Goal: Transaction & Acquisition: Purchase product/service

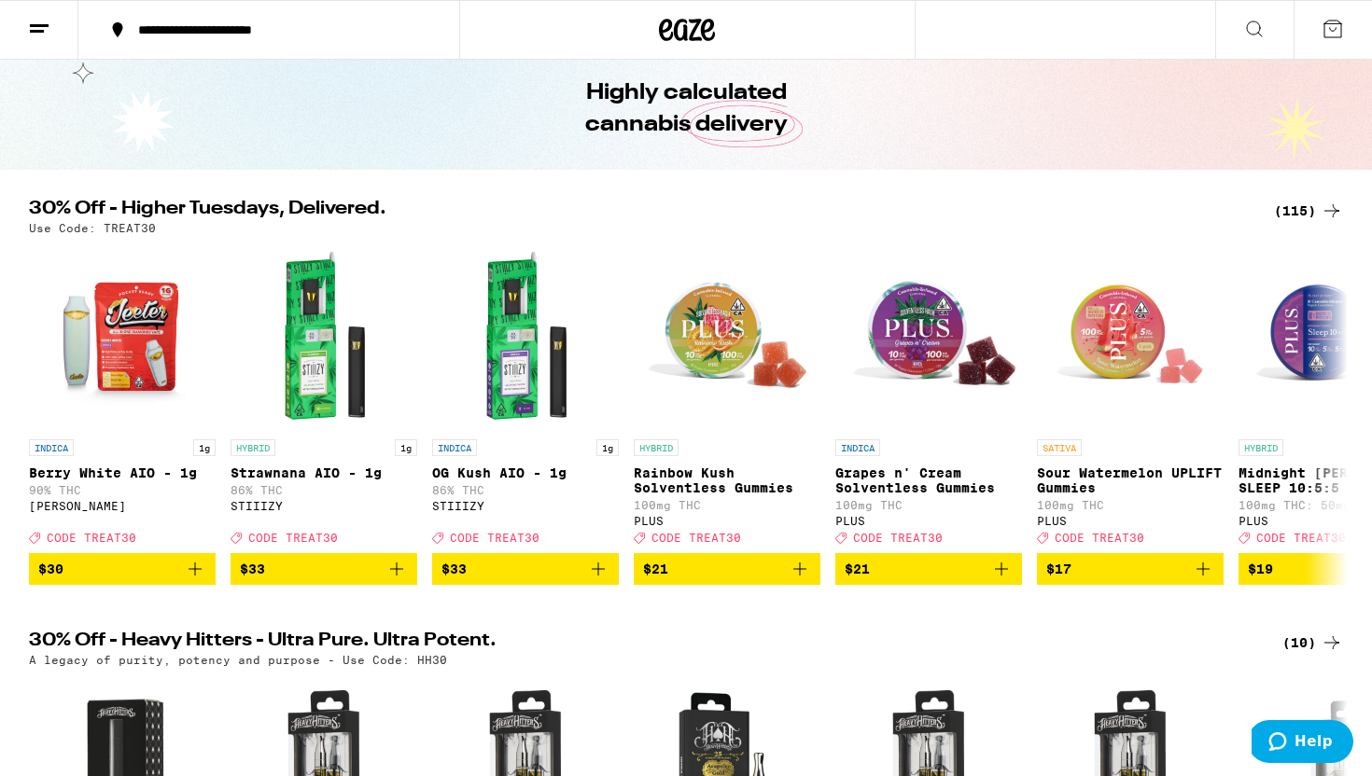
click at [1306, 212] on div "(115)" at bounding box center [1308, 211] width 69 height 22
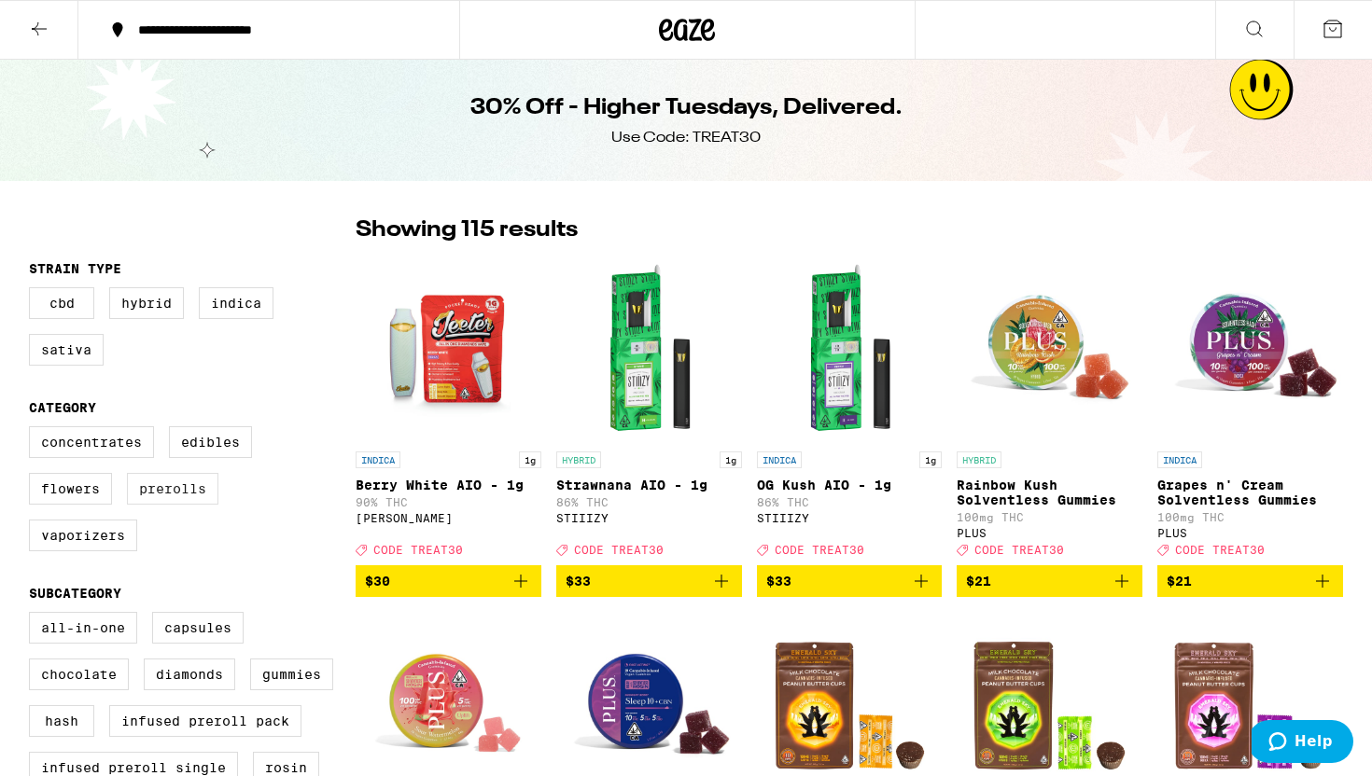
click at [160, 497] on label "Prerolls" at bounding box center [172, 489] width 91 height 32
click at [34, 430] on input "Prerolls" at bounding box center [33, 429] width 1 height 1
checkbox input "true"
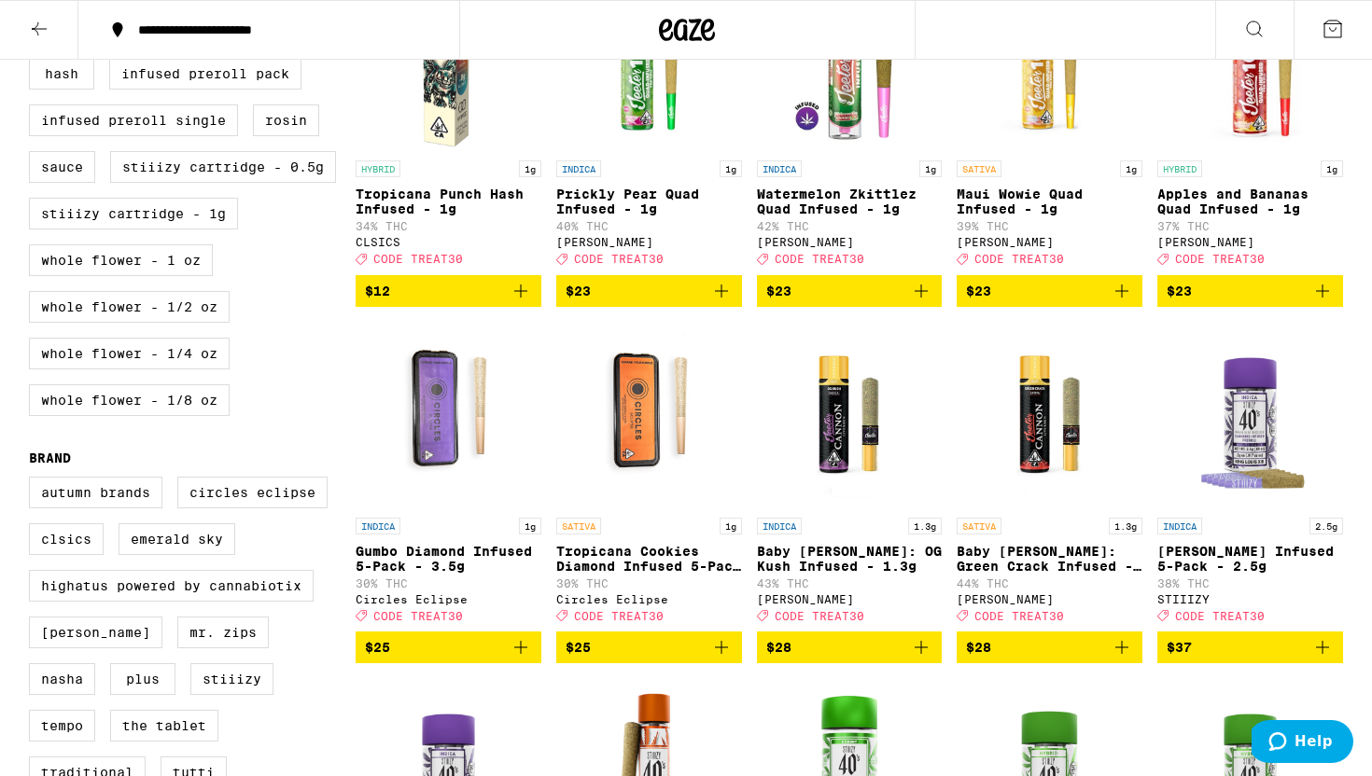
scroll to position [645, 0]
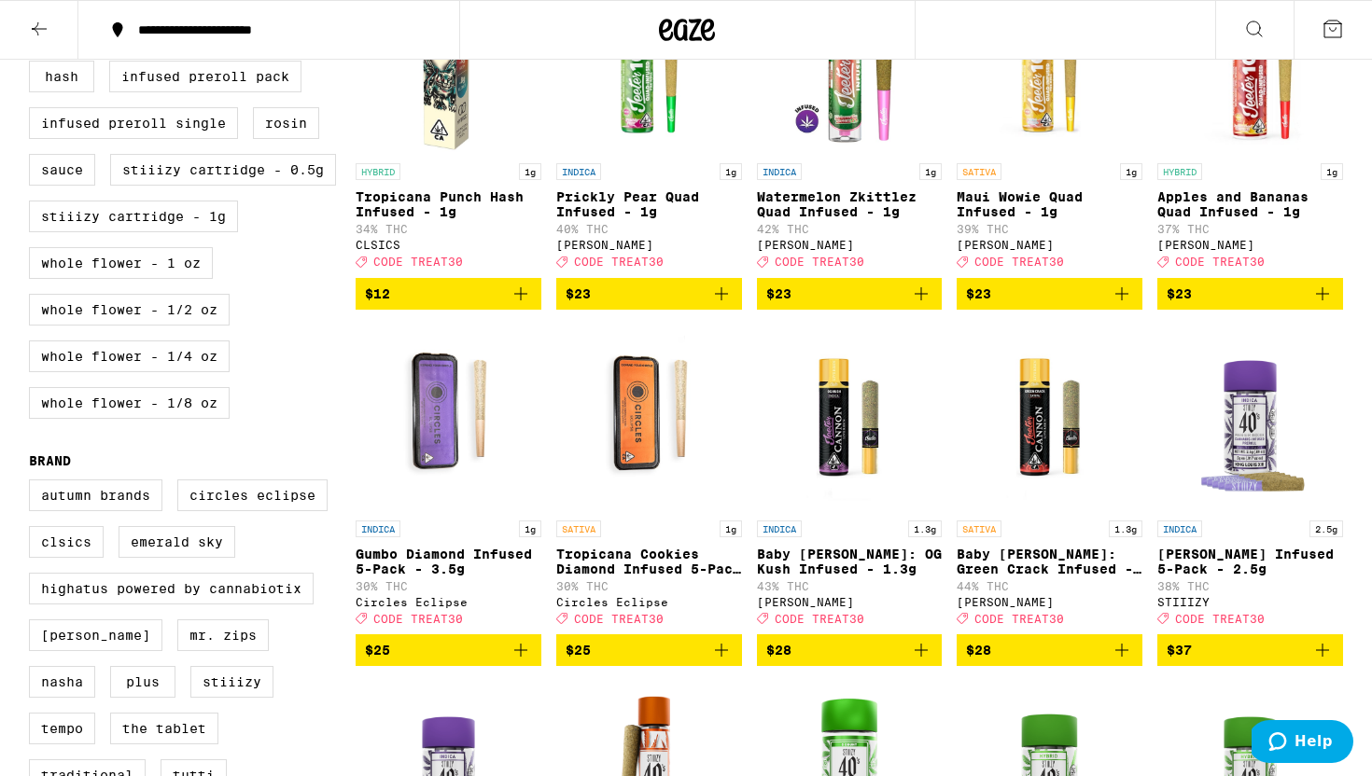
click at [513, 661] on icon "Add to bag" at bounding box center [520, 650] width 22 height 22
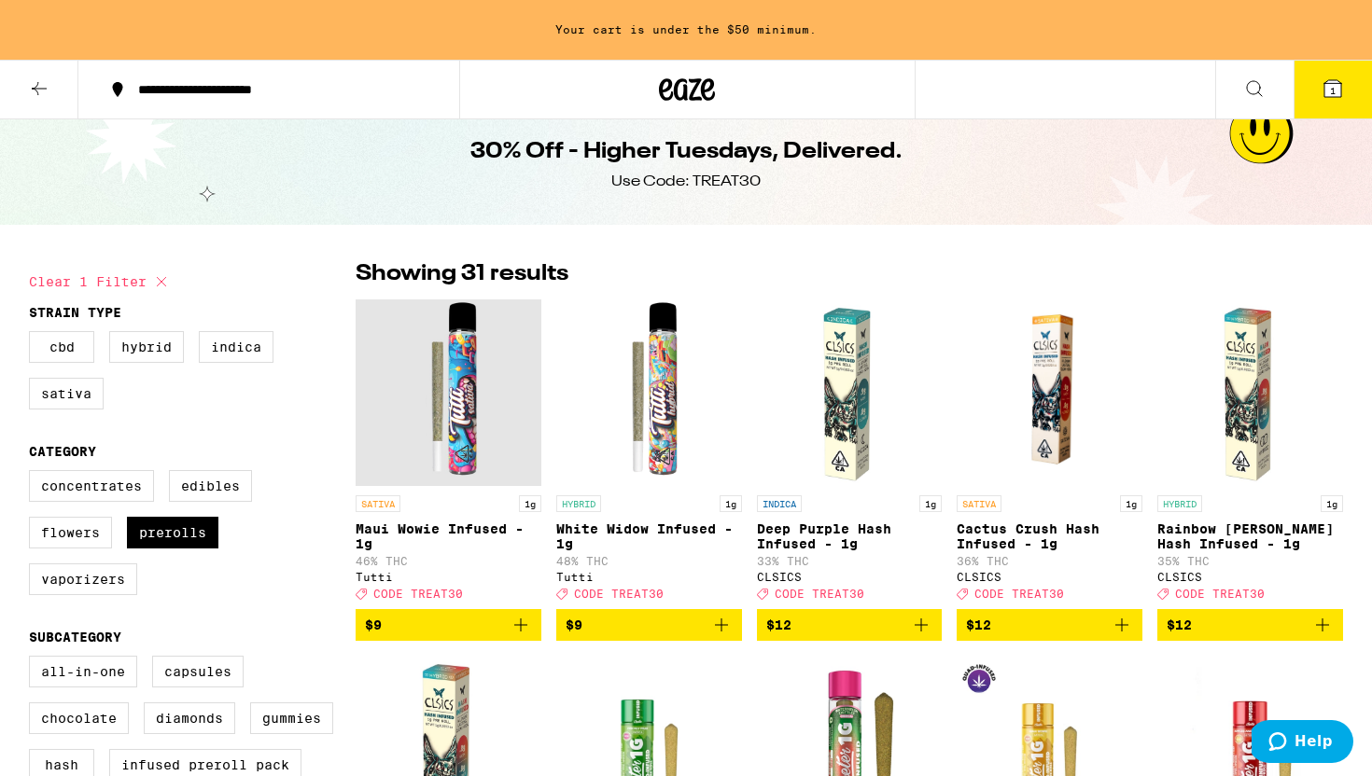
scroll to position [0, 0]
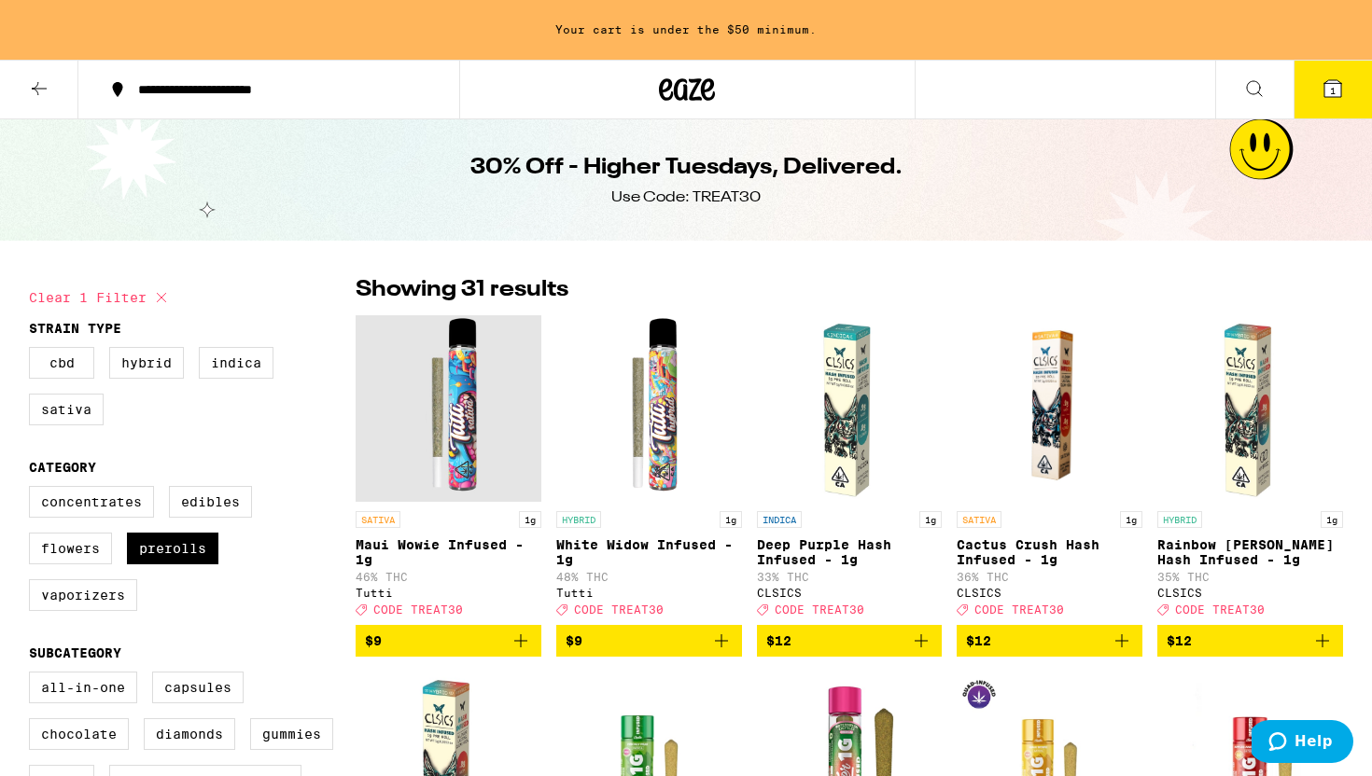
click at [35, 92] on icon at bounding box center [39, 88] width 22 height 22
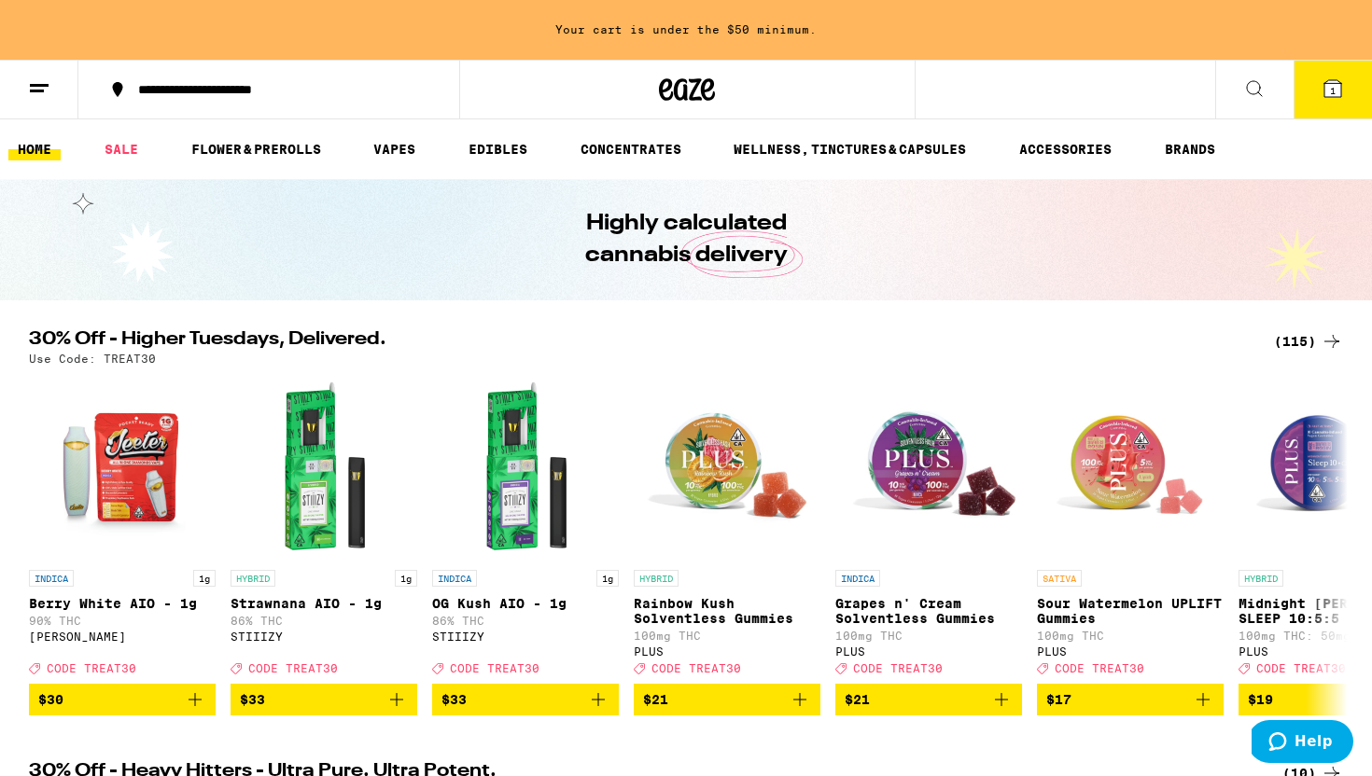
click at [595, 571] on div "INDICA 1g OG Kush AIO - 1g 86% THC STIIIZY Deal Created with Sketch. CODE TREAT…" at bounding box center [525, 622] width 187 height 104
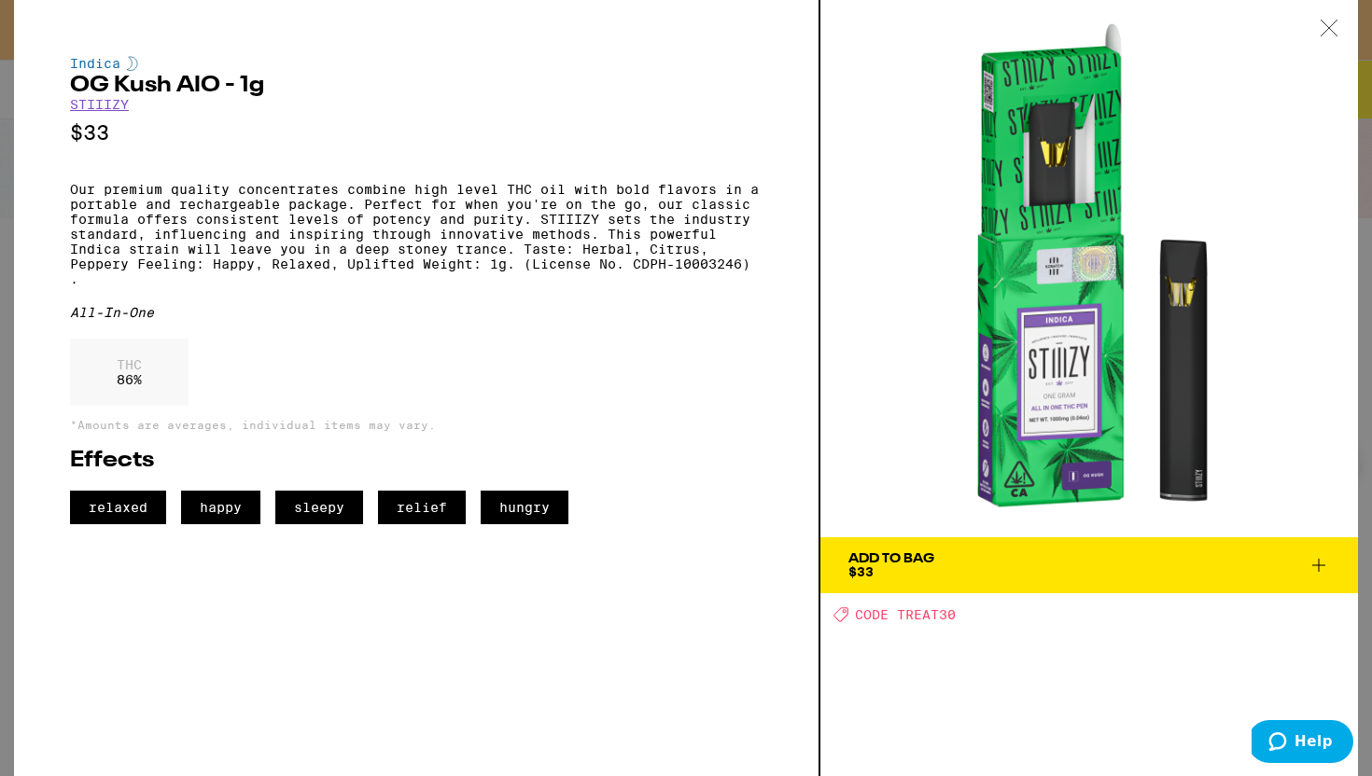
scroll to position [1476, 0]
click at [95, 112] on link "STIIIZY" at bounding box center [99, 104] width 59 height 15
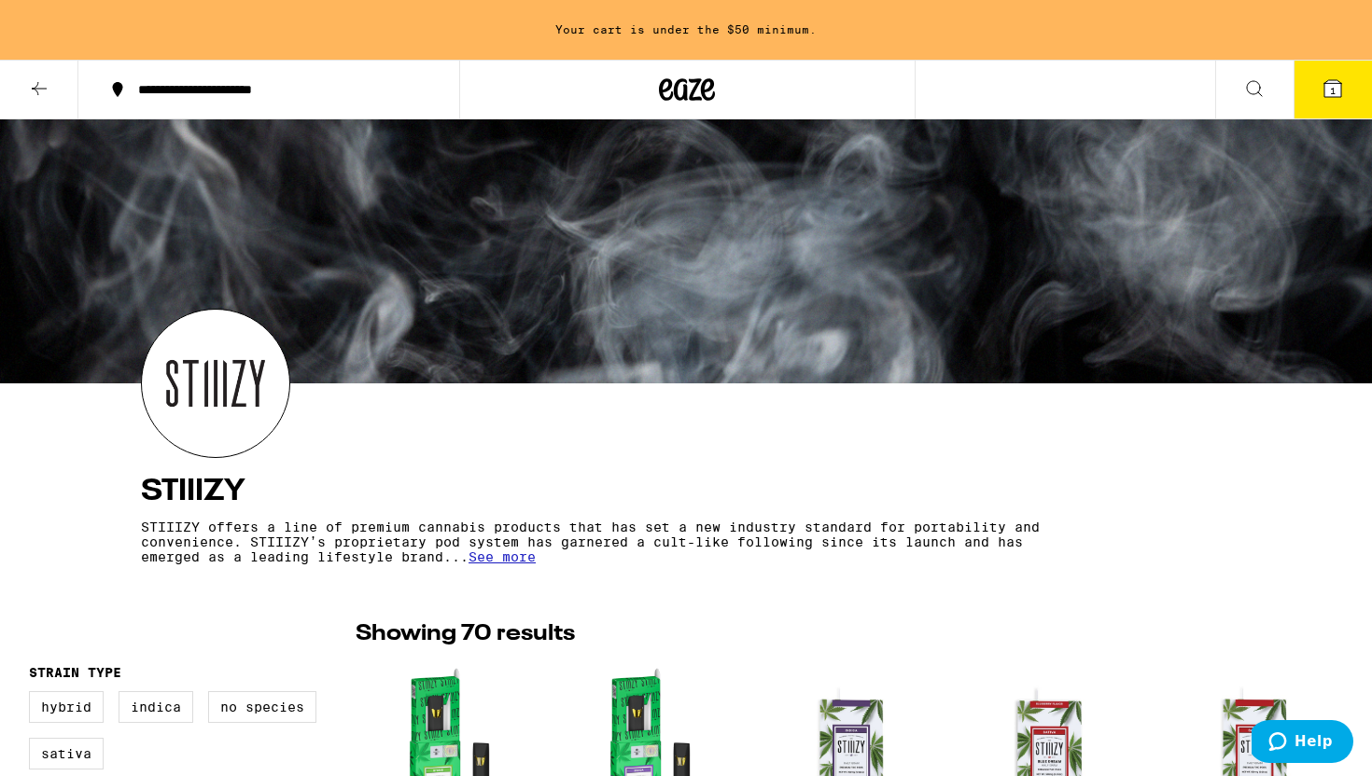
click at [54, 92] on button at bounding box center [39, 90] width 78 height 59
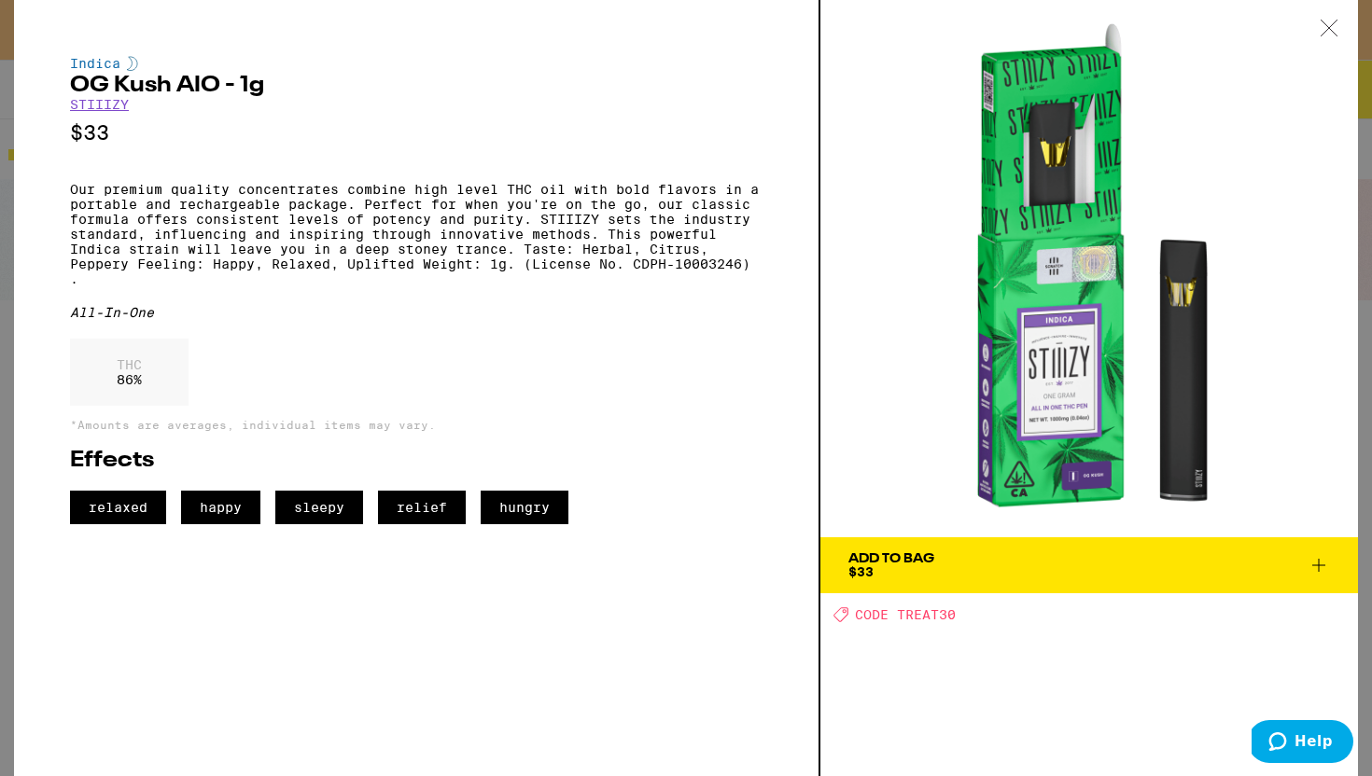
click at [9, 90] on div "Indica OG Kush AIO - 1g STIIIZY $33 Our premium quality concentrates combine hi…" at bounding box center [686, 388] width 1372 height 776
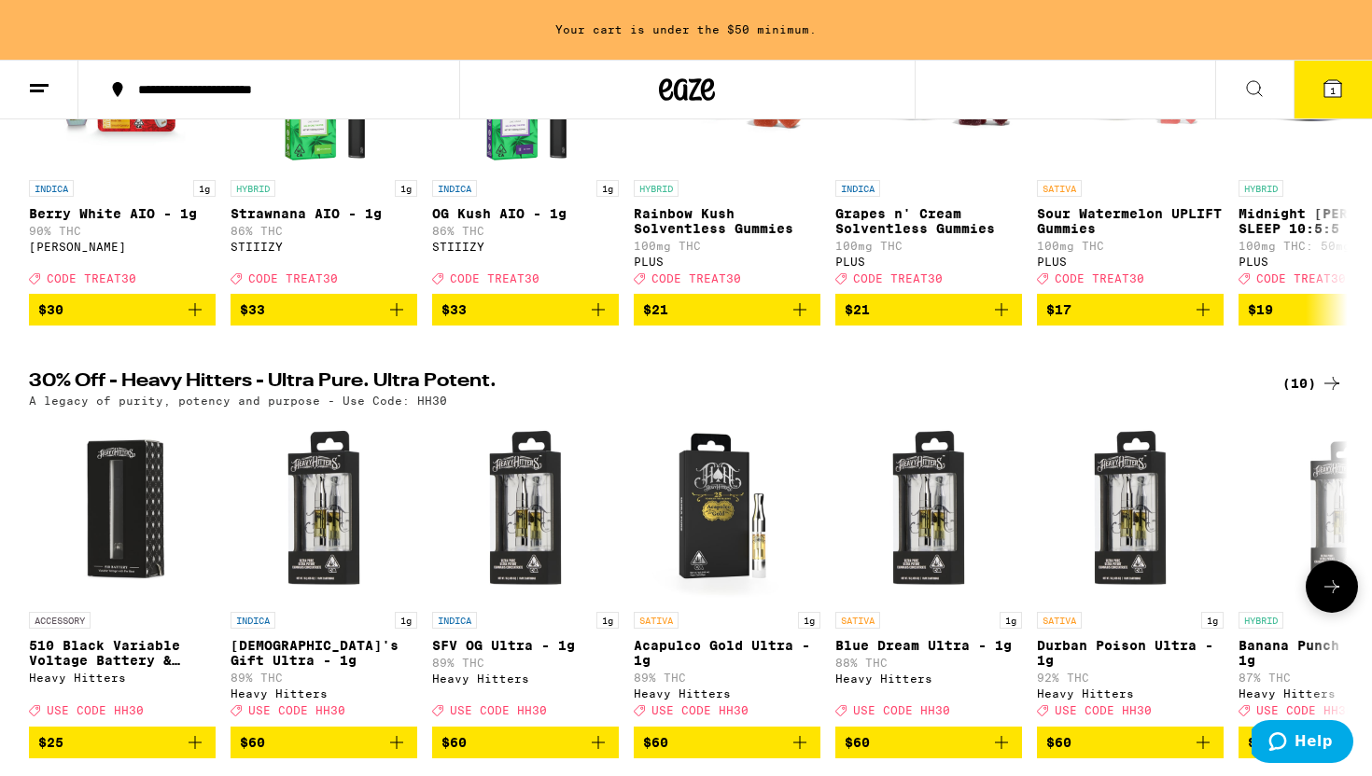
scroll to position [428, 0]
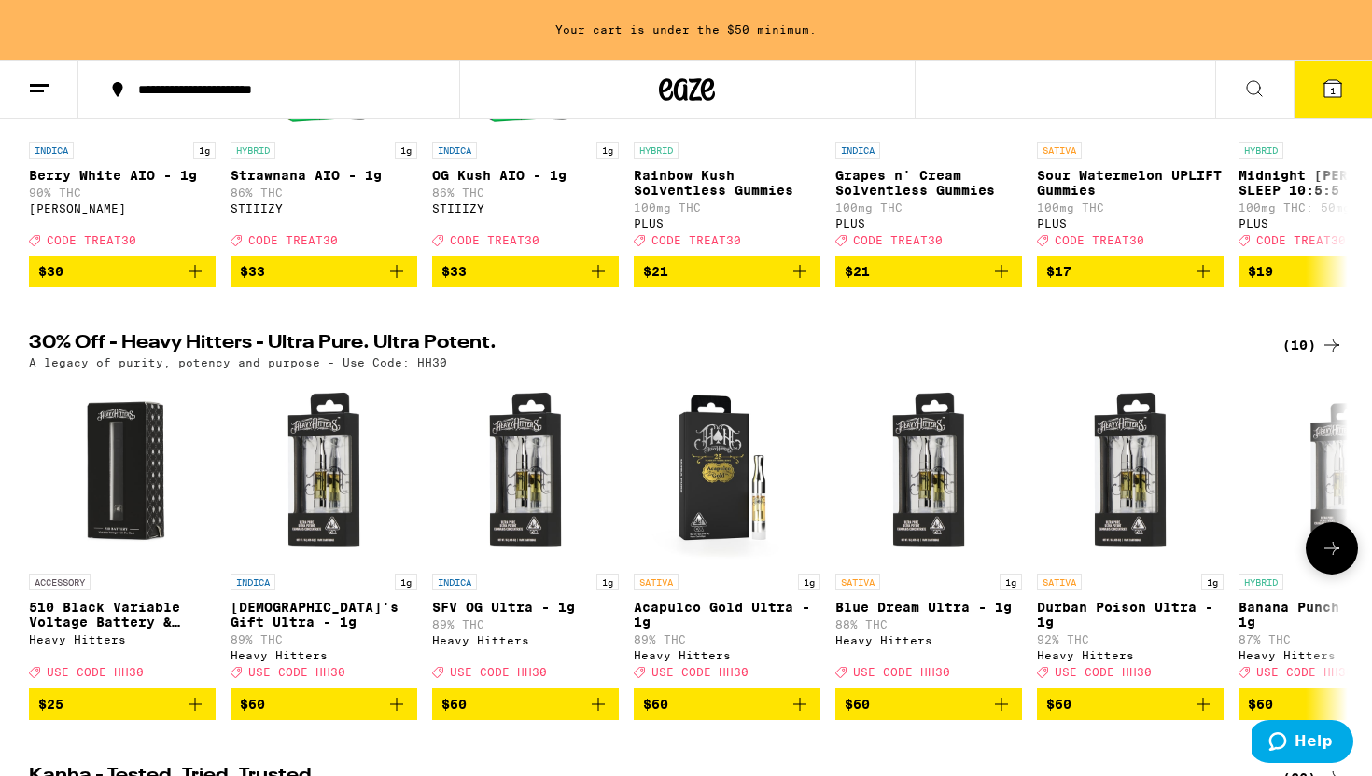
click at [1345, 562] on button at bounding box center [1331, 548] width 52 height 52
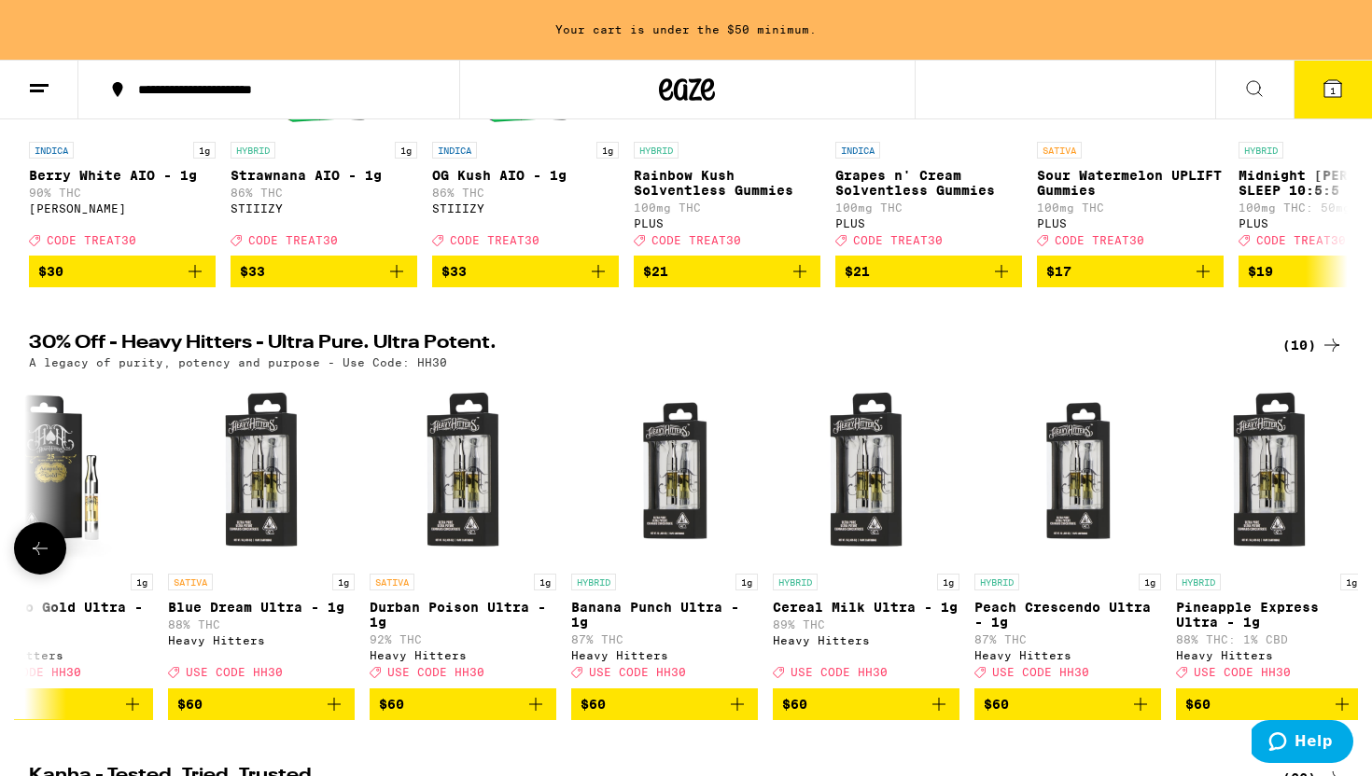
scroll to position [0, 702]
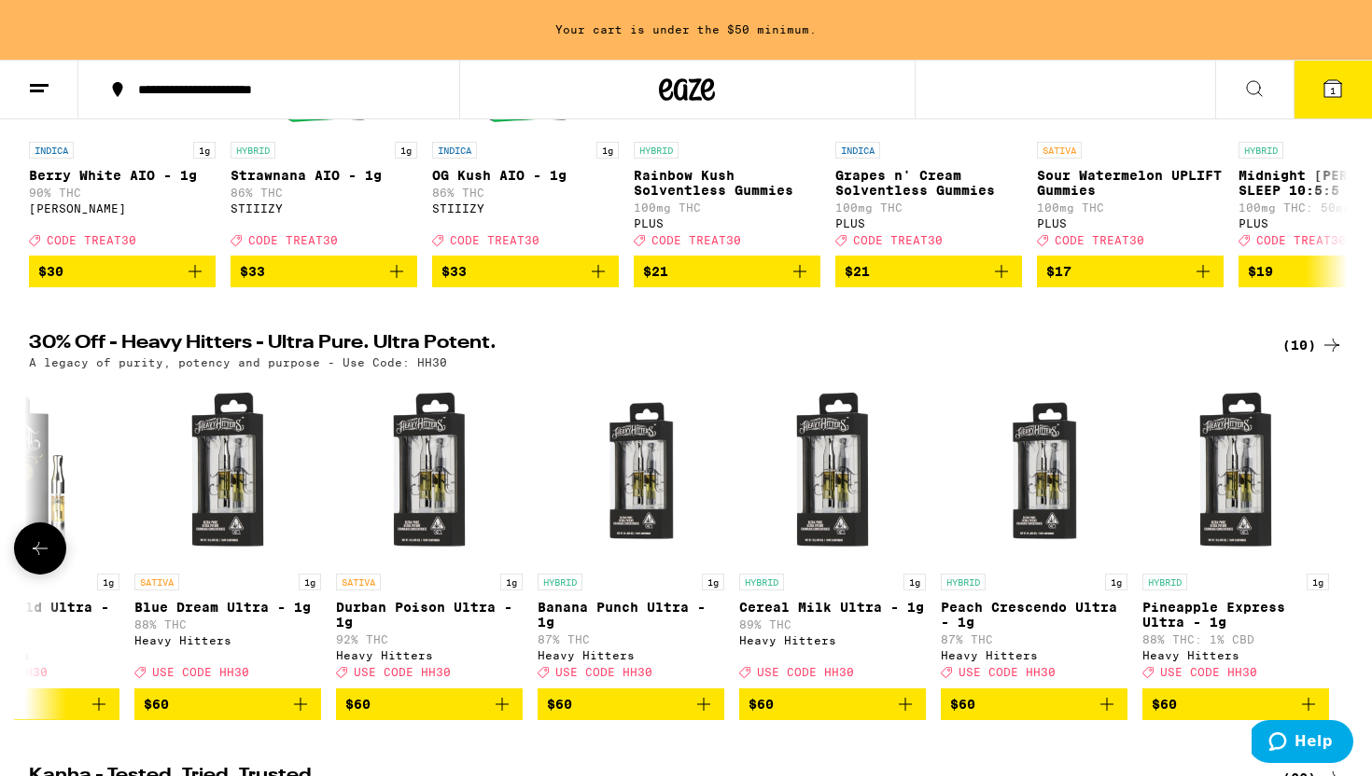
click at [1345, 562] on div at bounding box center [1331, 548] width 52 height 52
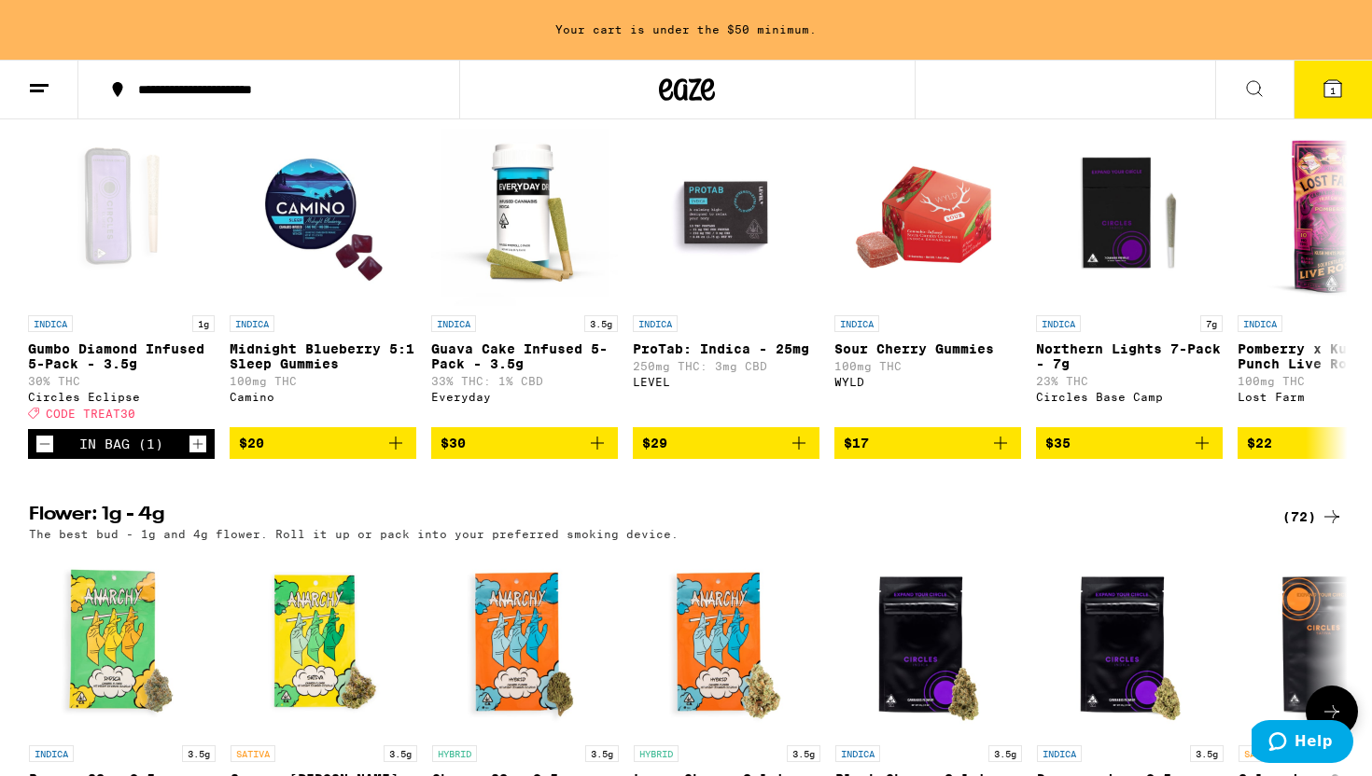
scroll to position [1520, 0]
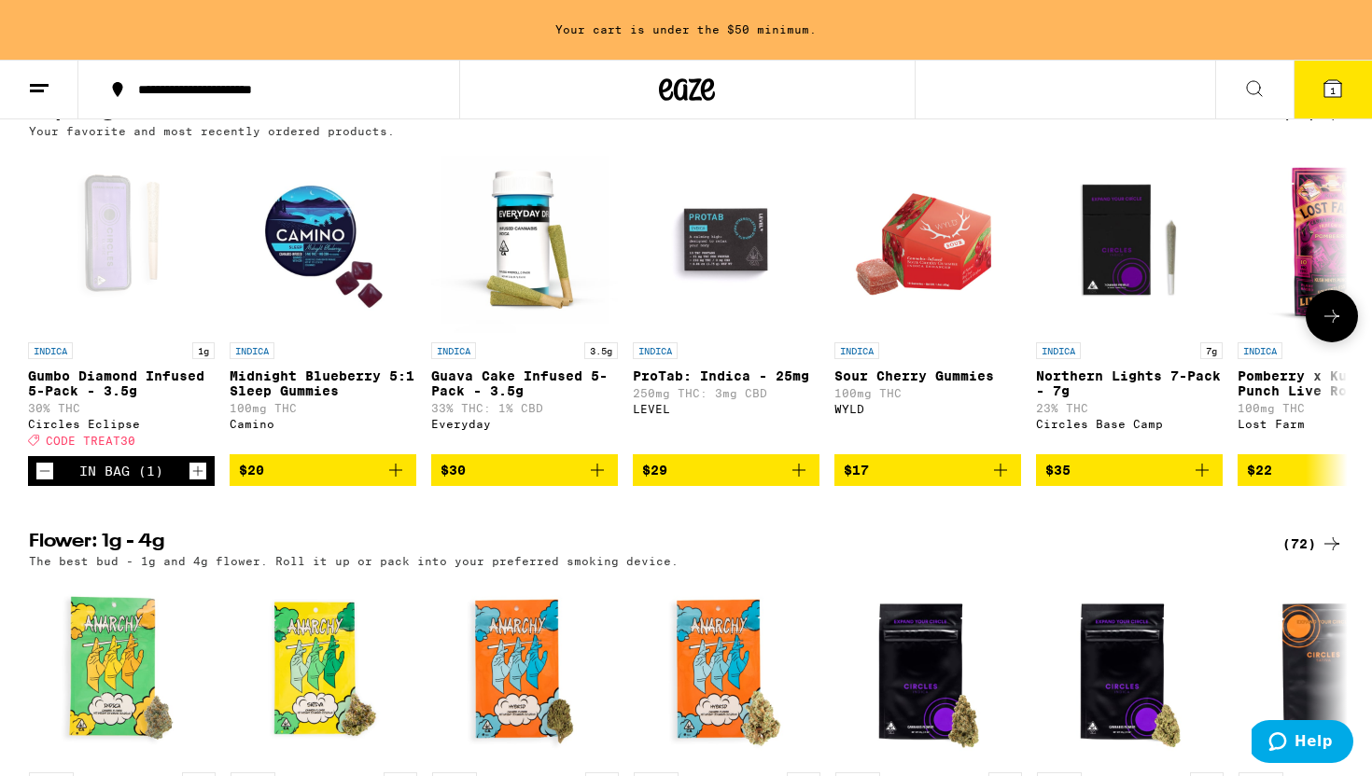
click at [527, 404] on div "INDICA 3.5g Guava Cake Infused 5-Pack - 3.5g 33% THC: 1% CBD Everyday" at bounding box center [524, 393] width 187 height 103
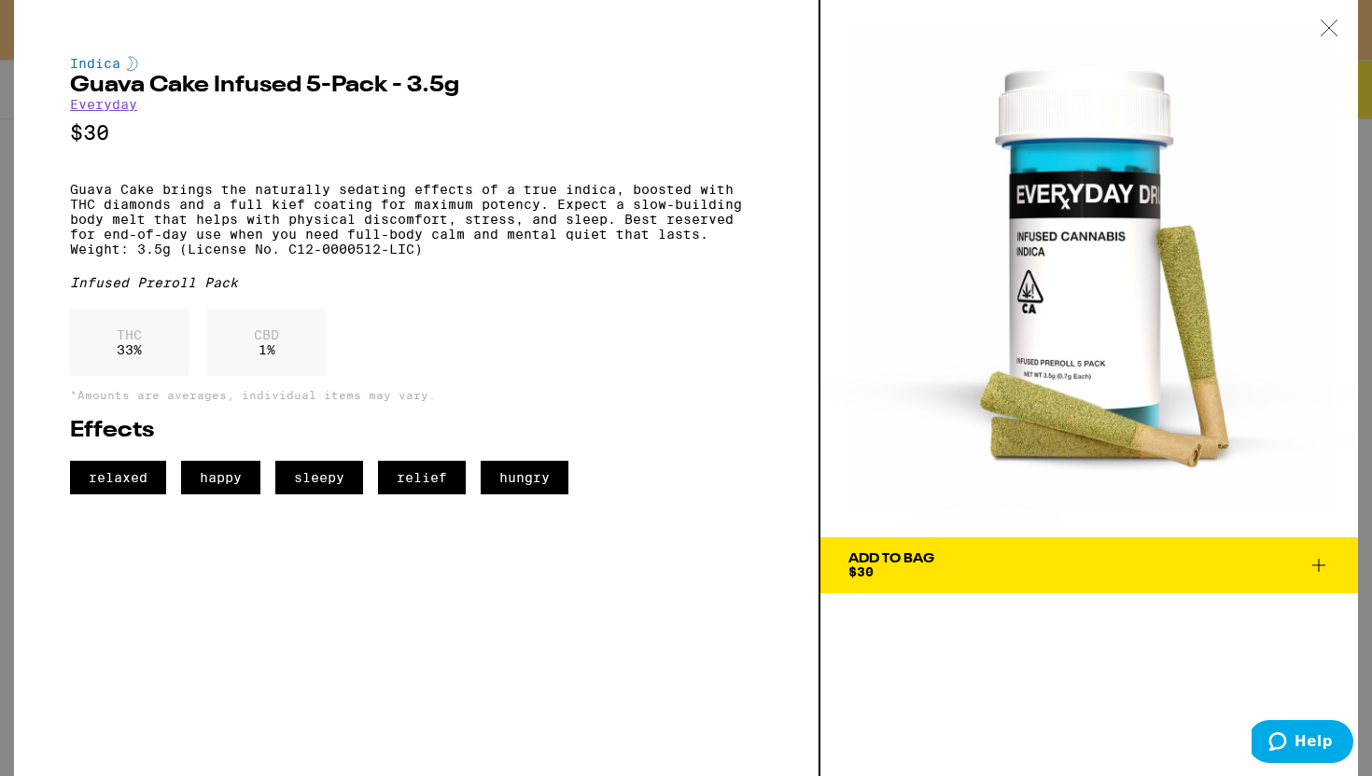
click at [118, 110] on link "Everyday" at bounding box center [103, 104] width 67 height 15
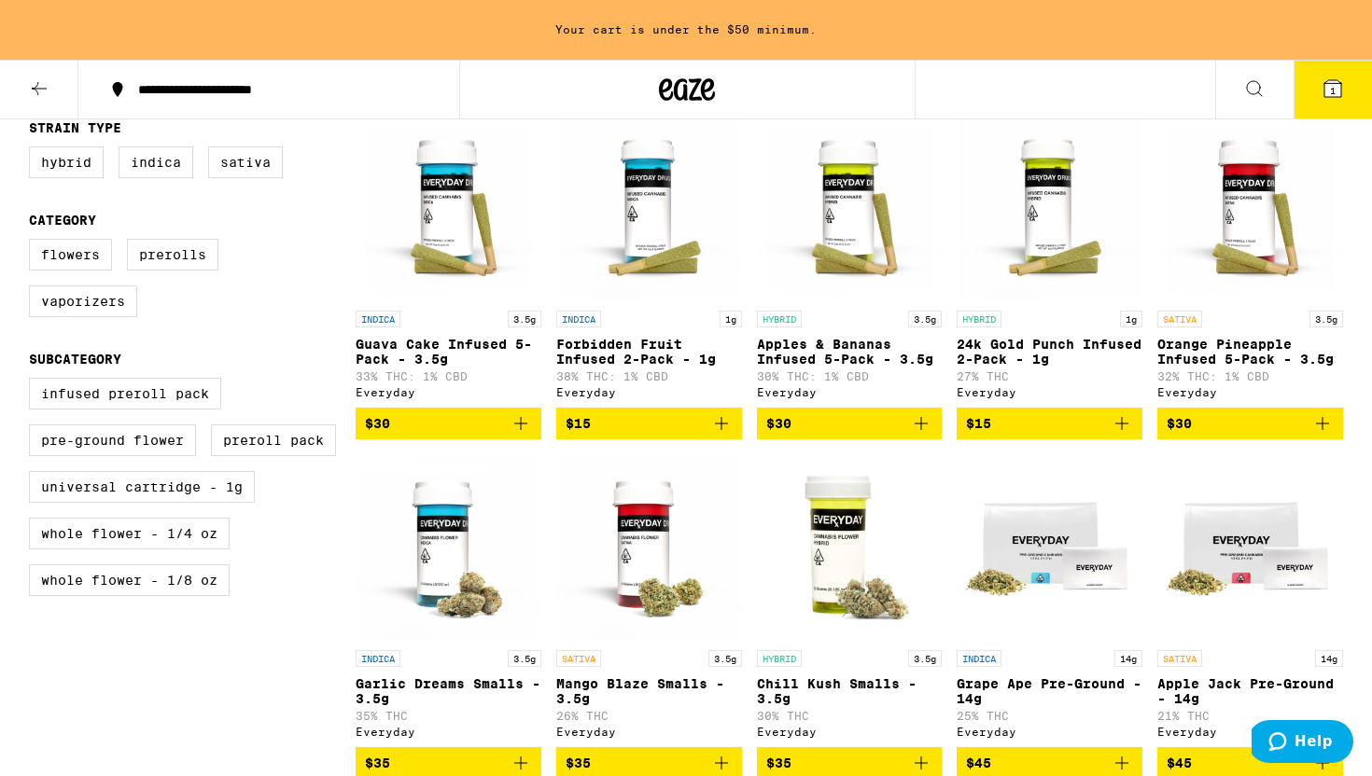
scroll to position [541, 0]
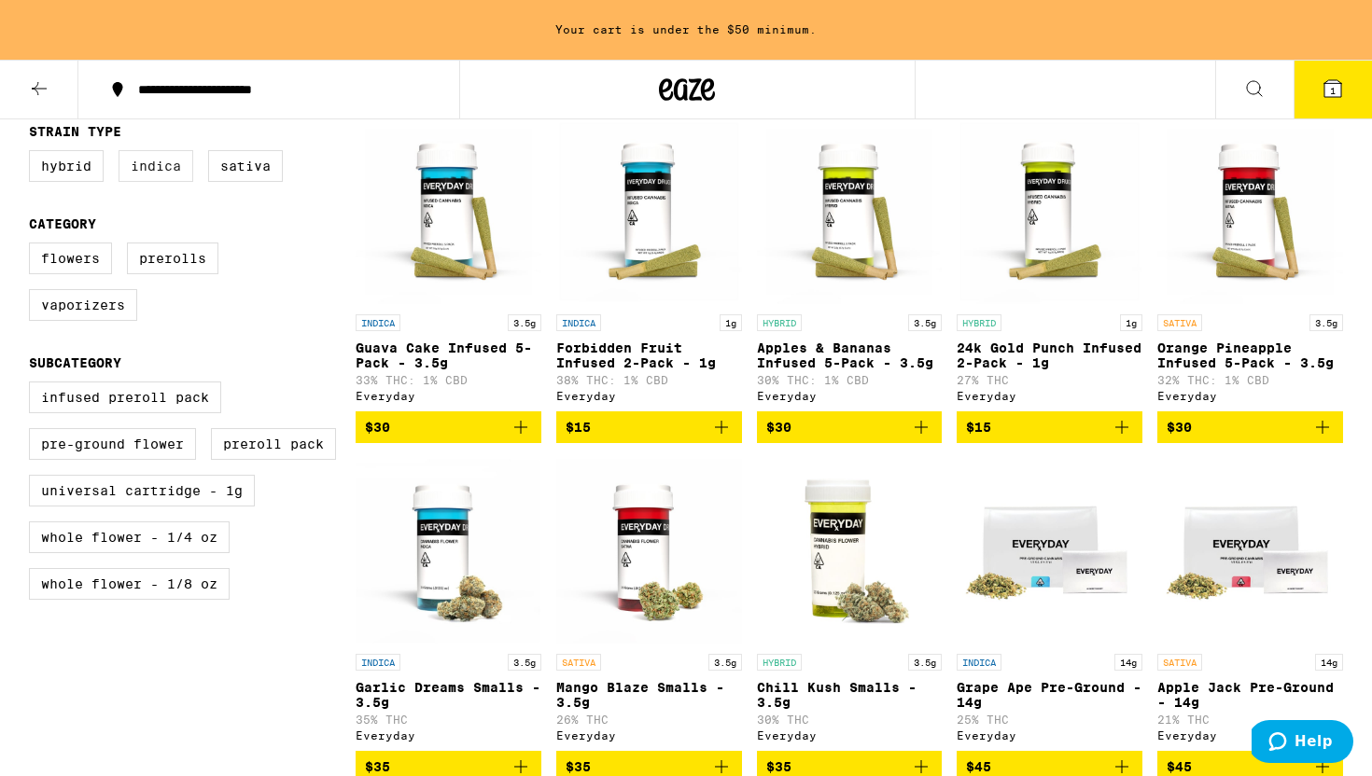
click at [156, 178] on label "Indica" at bounding box center [155, 166] width 75 height 32
click at [34, 154] on input "Indica" at bounding box center [33, 153] width 1 height 1
checkbox input "true"
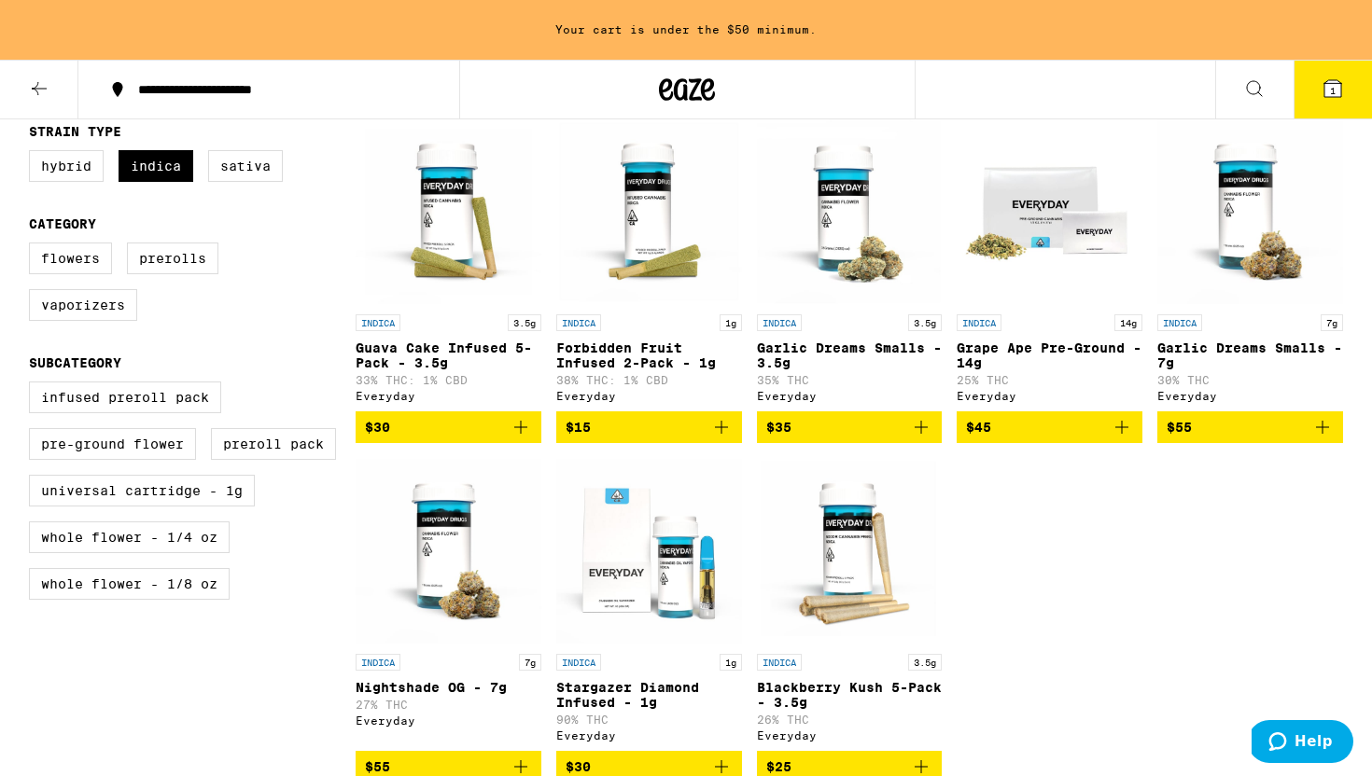
click at [529, 439] on icon "Add to bag" at bounding box center [520, 427] width 22 height 22
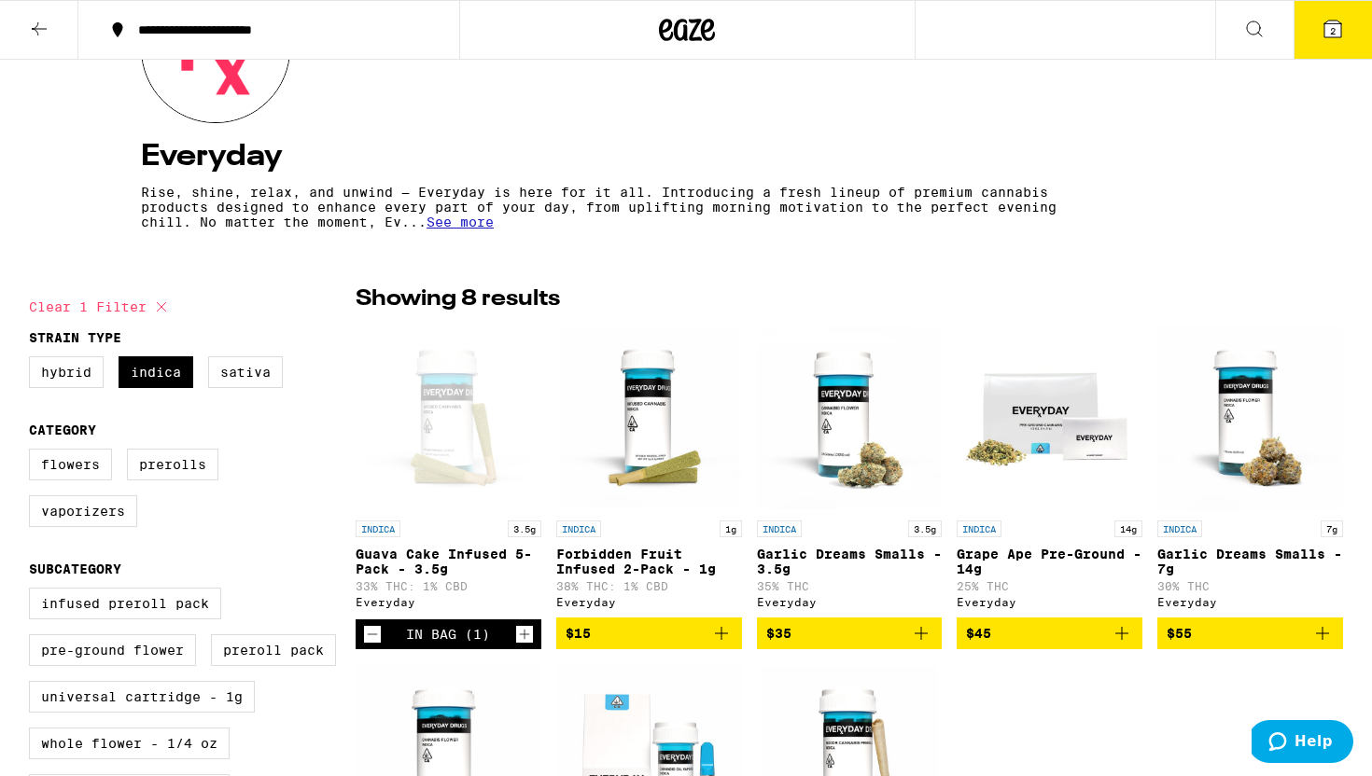
scroll to position [257, 0]
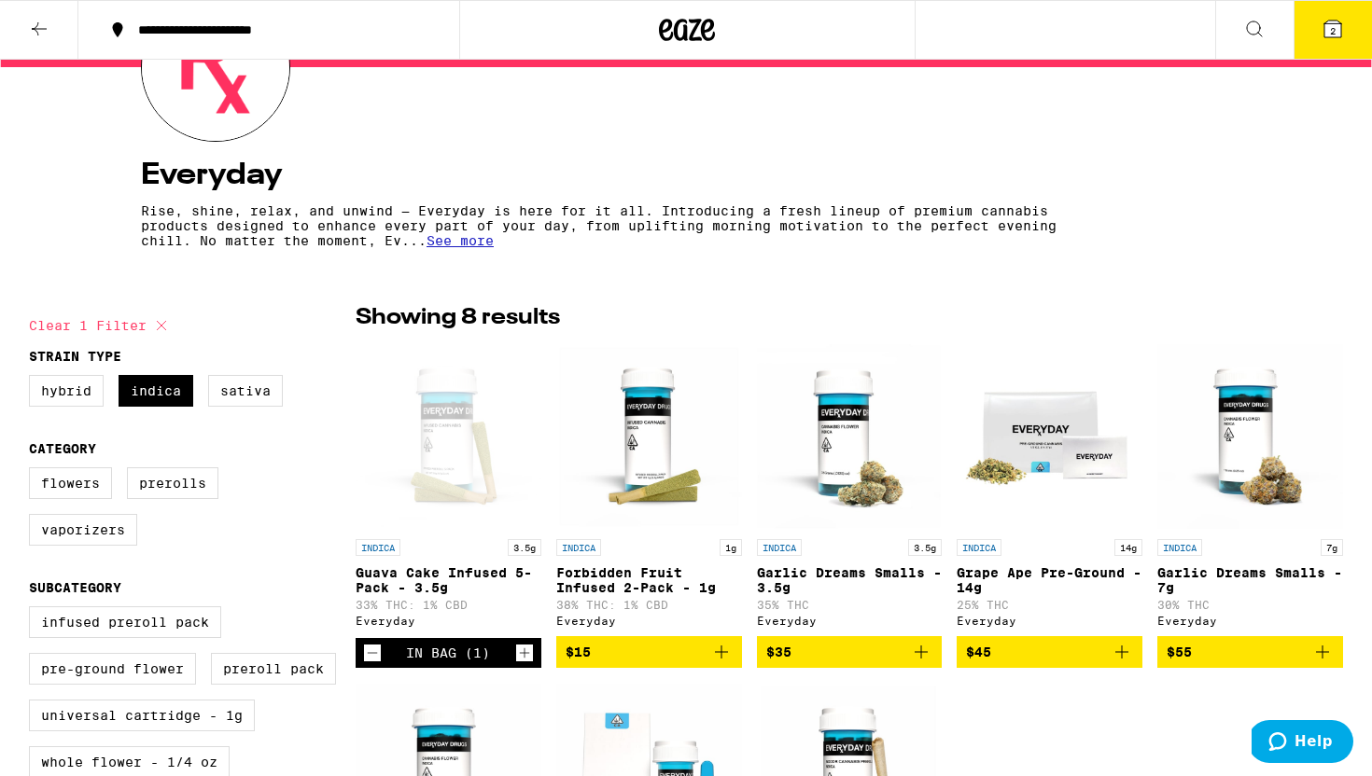
click at [1341, 18] on icon at bounding box center [1332, 29] width 22 height 22
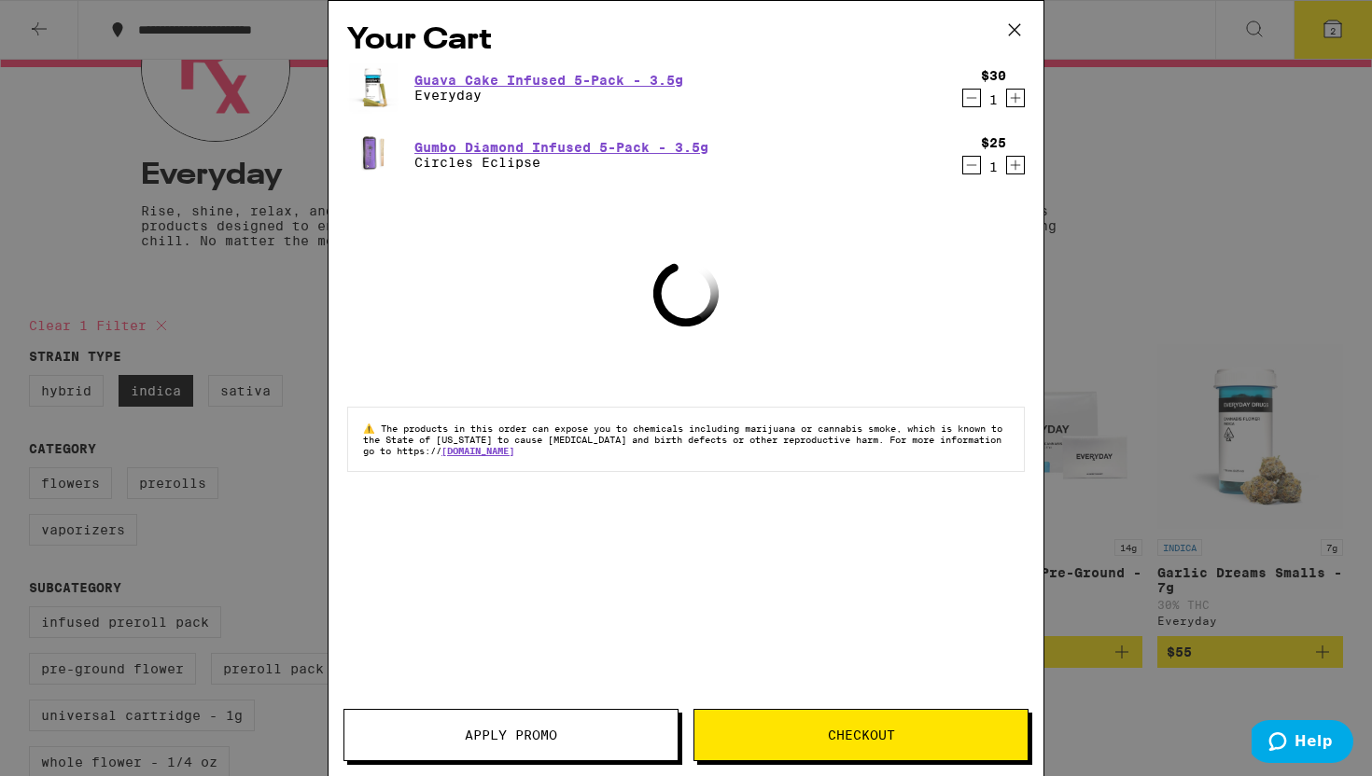
click at [239, 259] on div "Your Cart Guava Cake Infused 5-Pack - 3.5g Everyday $30 1 Gumbo Diamond Infused…" at bounding box center [686, 388] width 1372 height 776
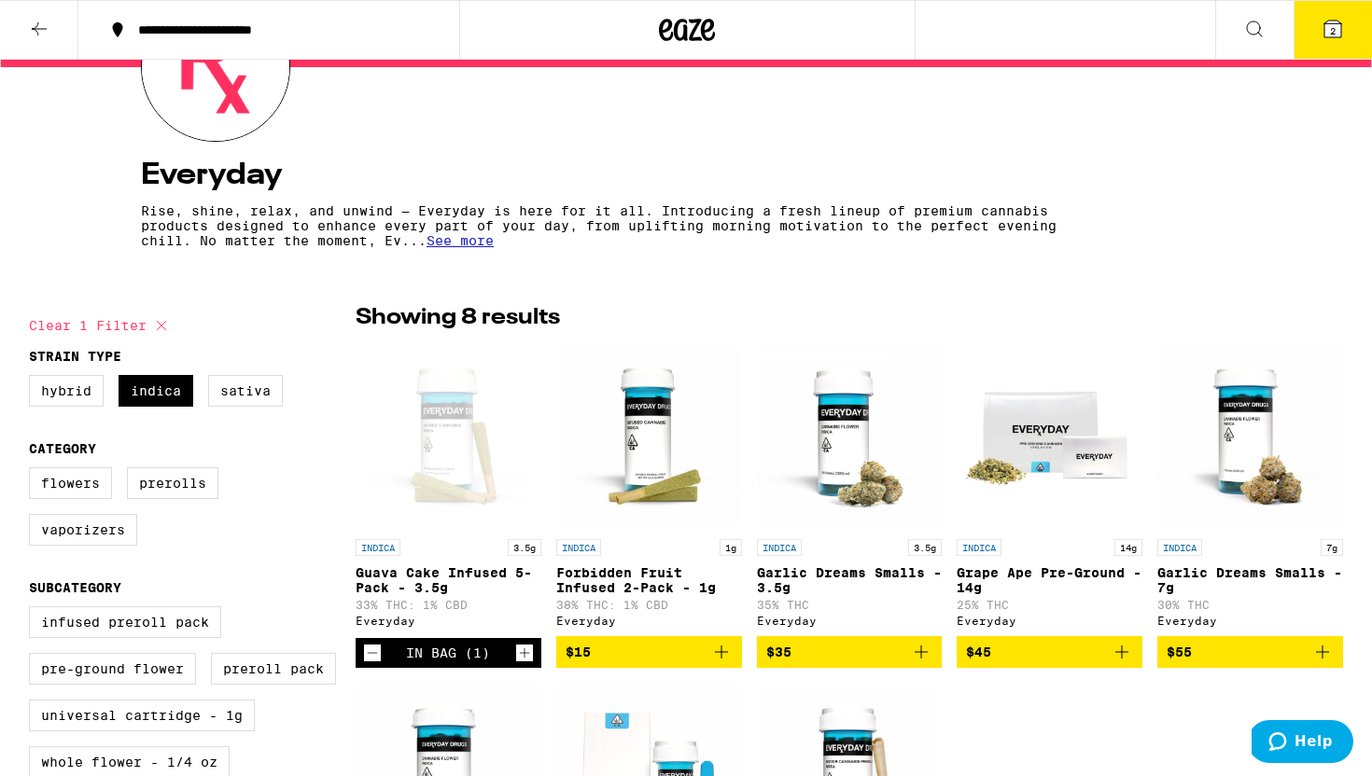
click at [331, 35] on div "**********" at bounding box center [280, 29] width 302 height 13
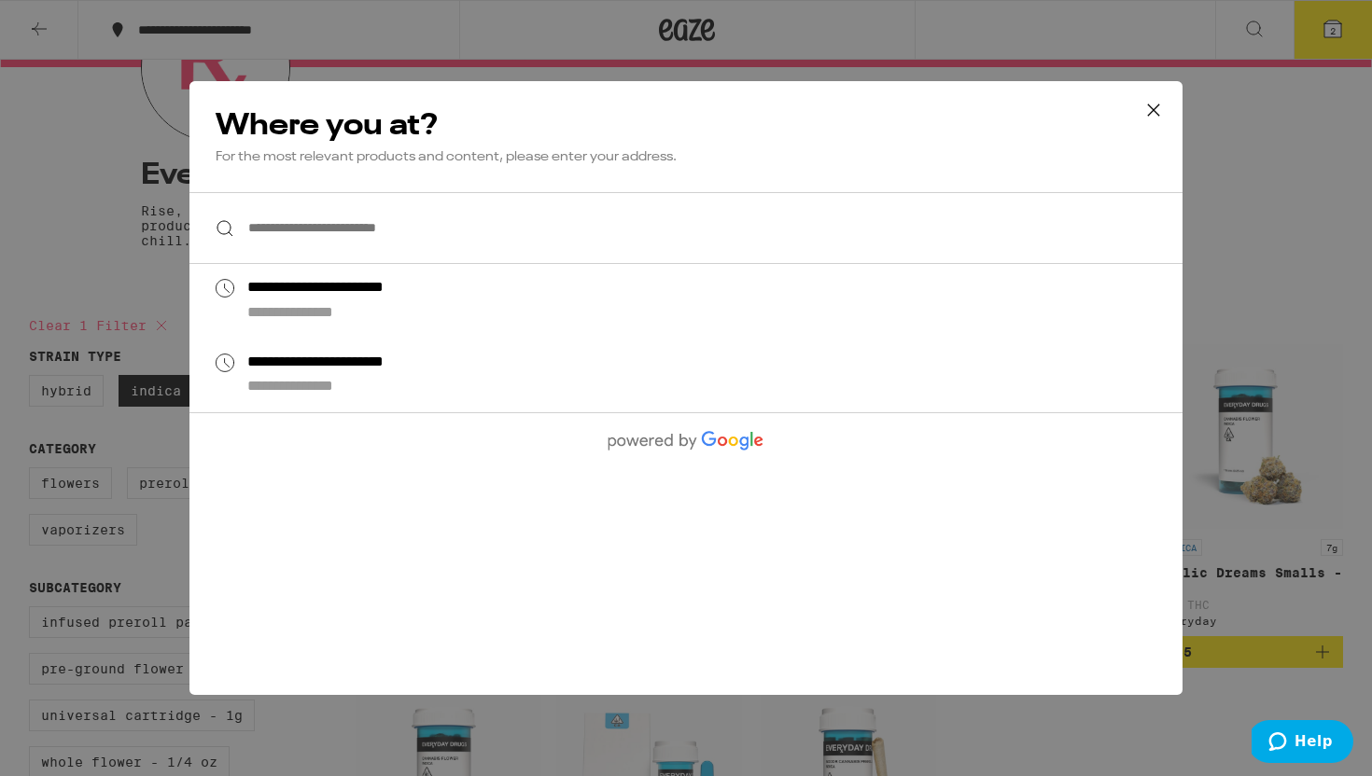
click at [1167, 106] on button at bounding box center [1153, 111] width 58 height 60
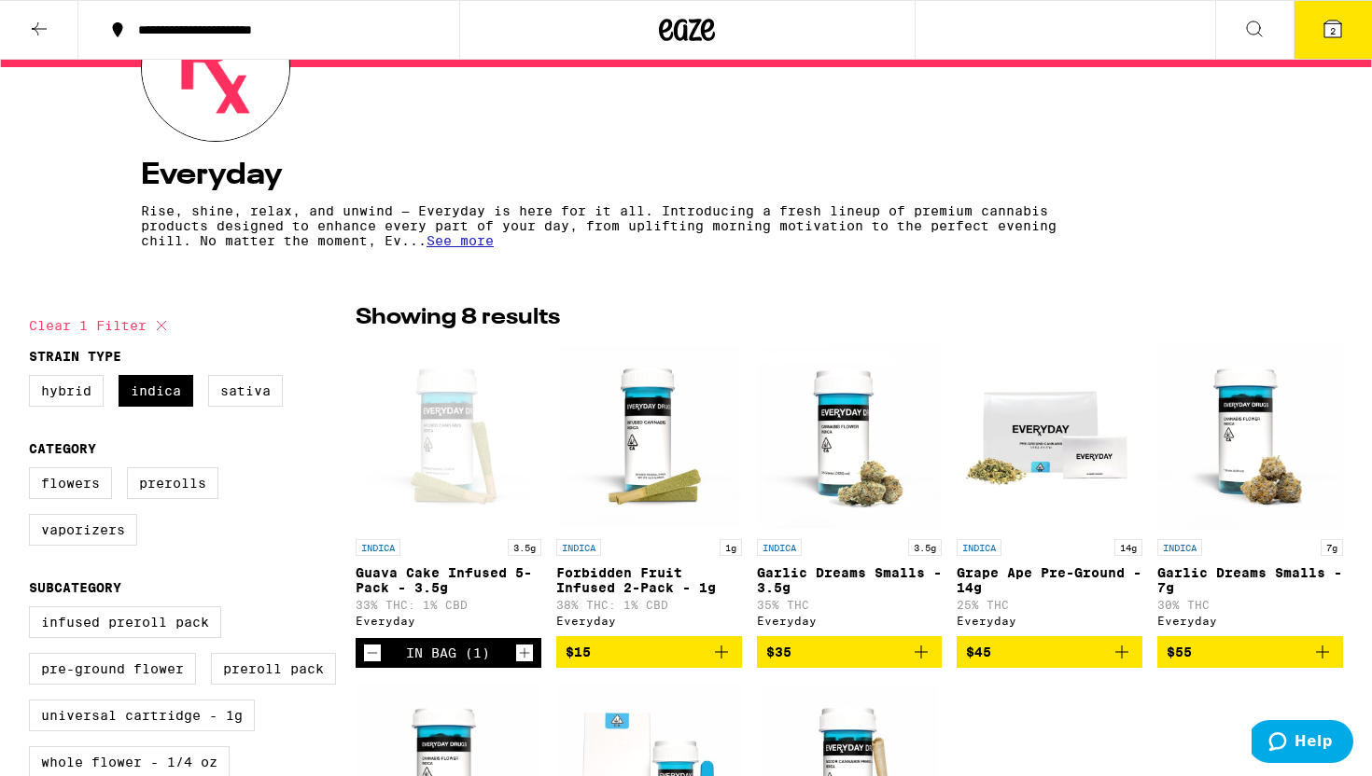
click at [1330, 23] on icon at bounding box center [1332, 29] width 17 height 17
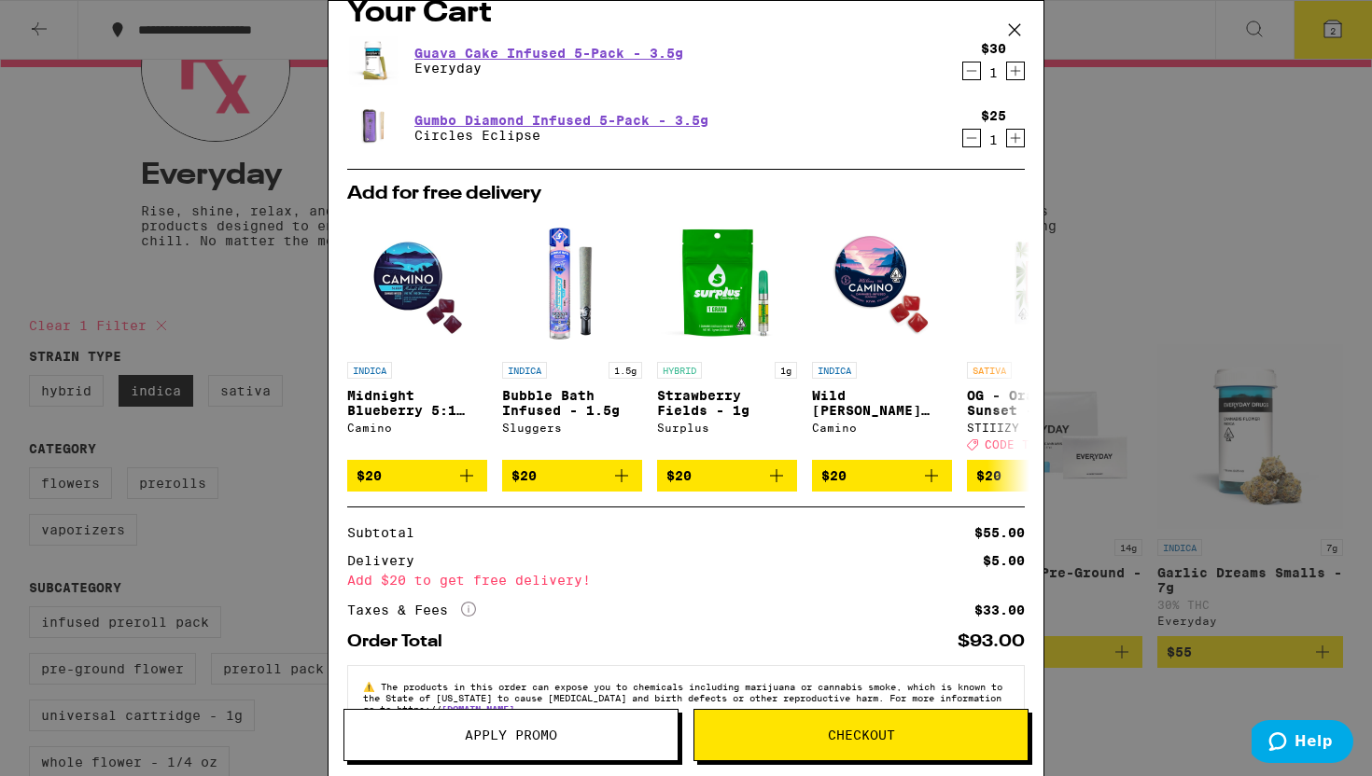
scroll to position [29, 0]
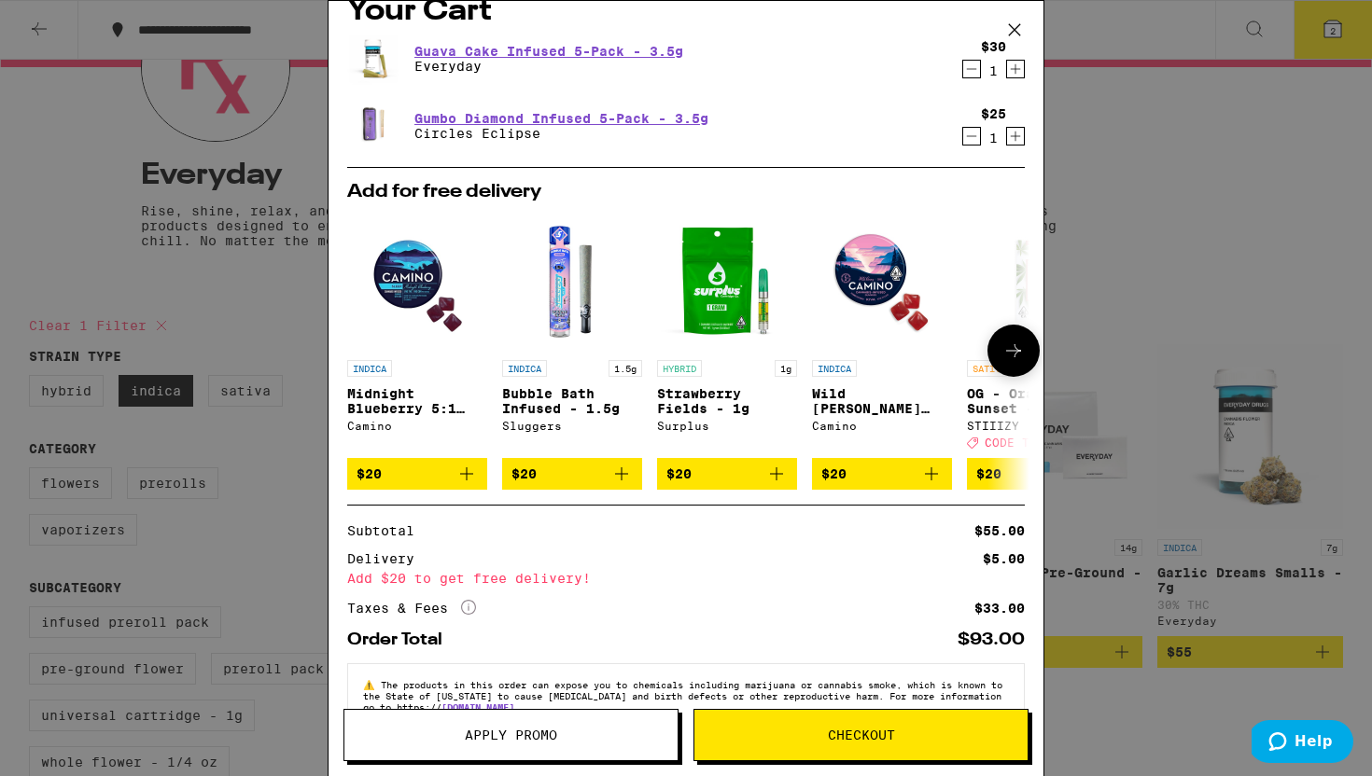
click at [1008, 358] on icon at bounding box center [1013, 351] width 22 height 22
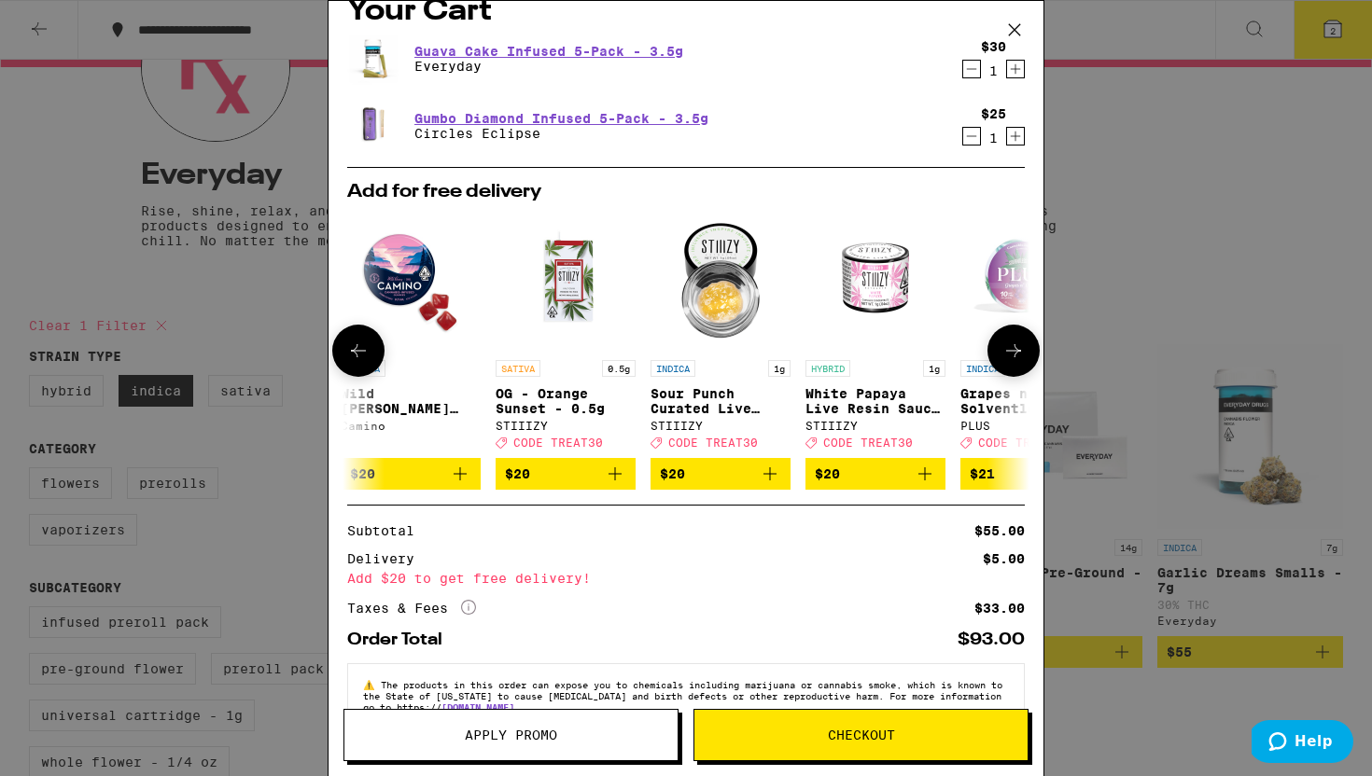
scroll to position [0, 474]
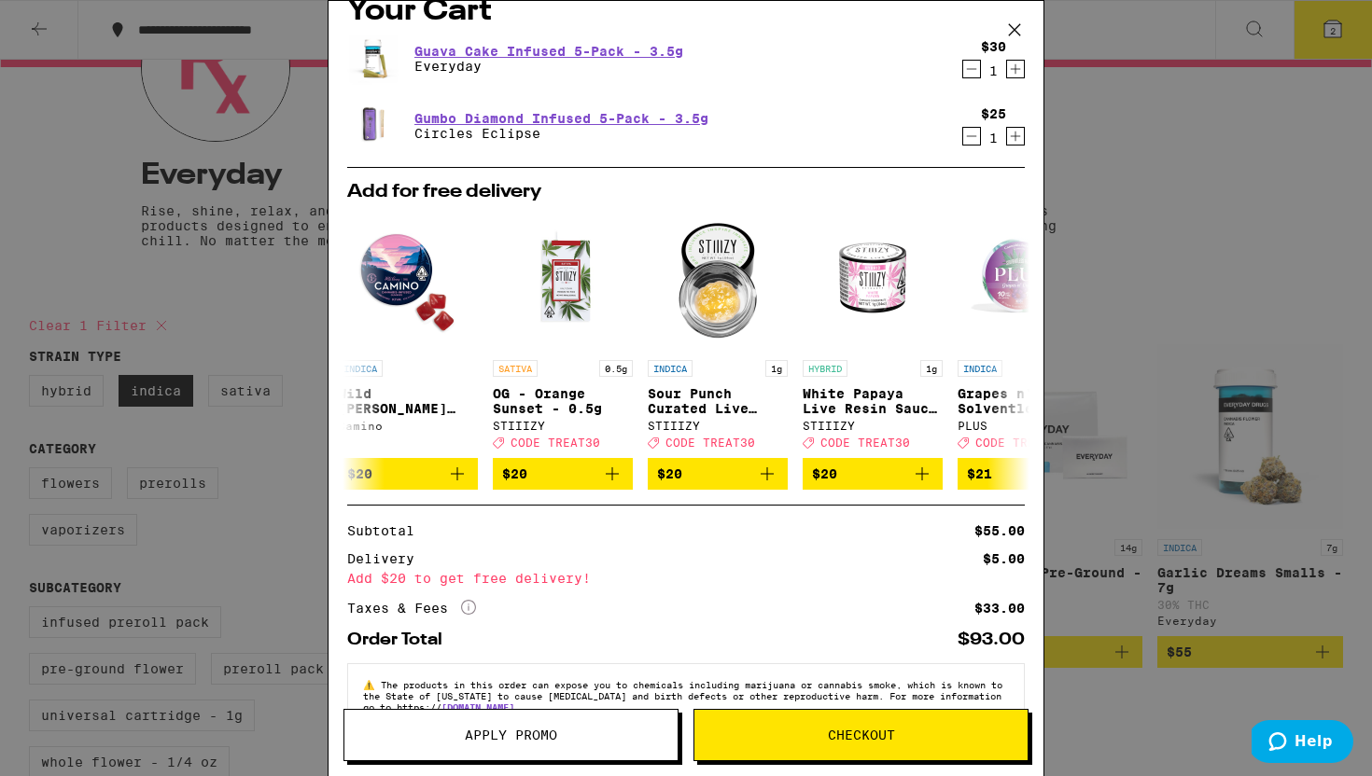
click at [574, 712] on button "Apply Promo" at bounding box center [510, 735] width 335 height 52
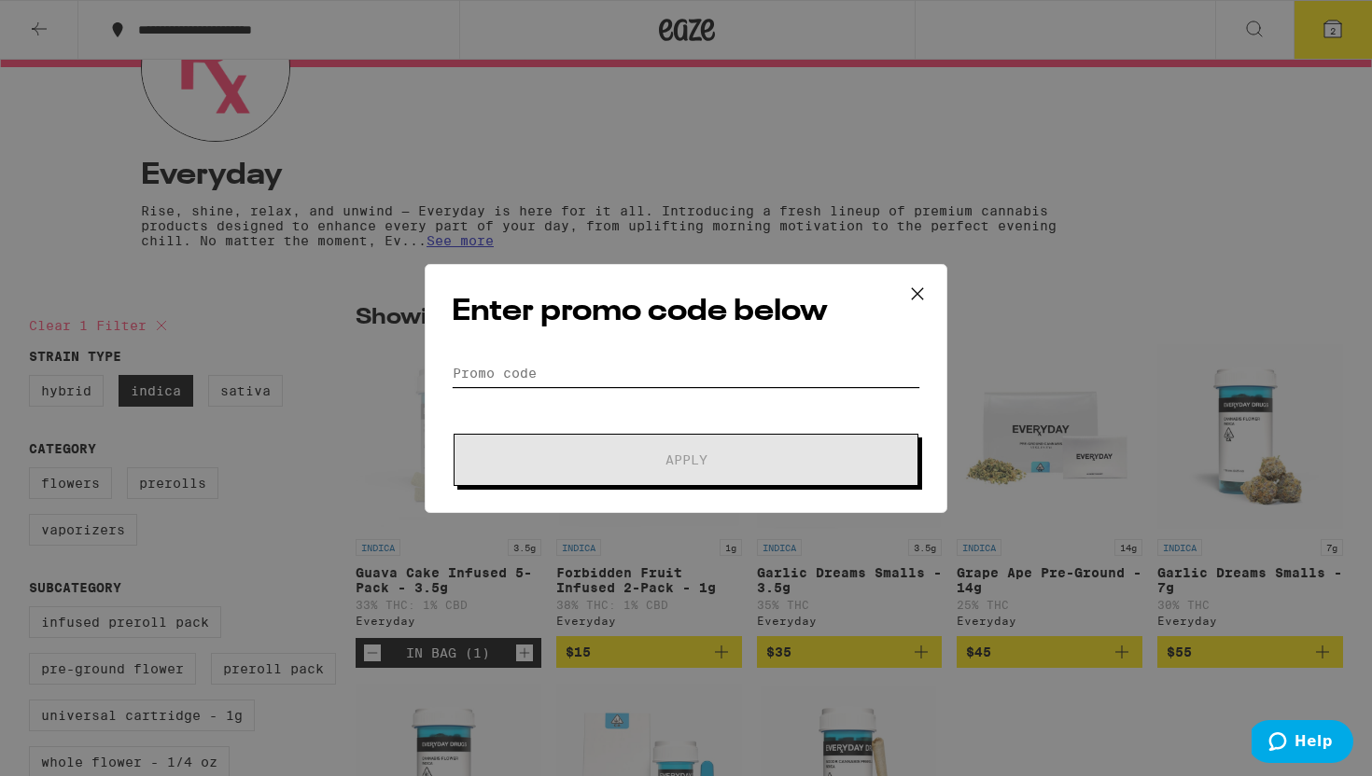
click at [592, 380] on input "Promo Code" at bounding box center [686, 373] width 468 height 28
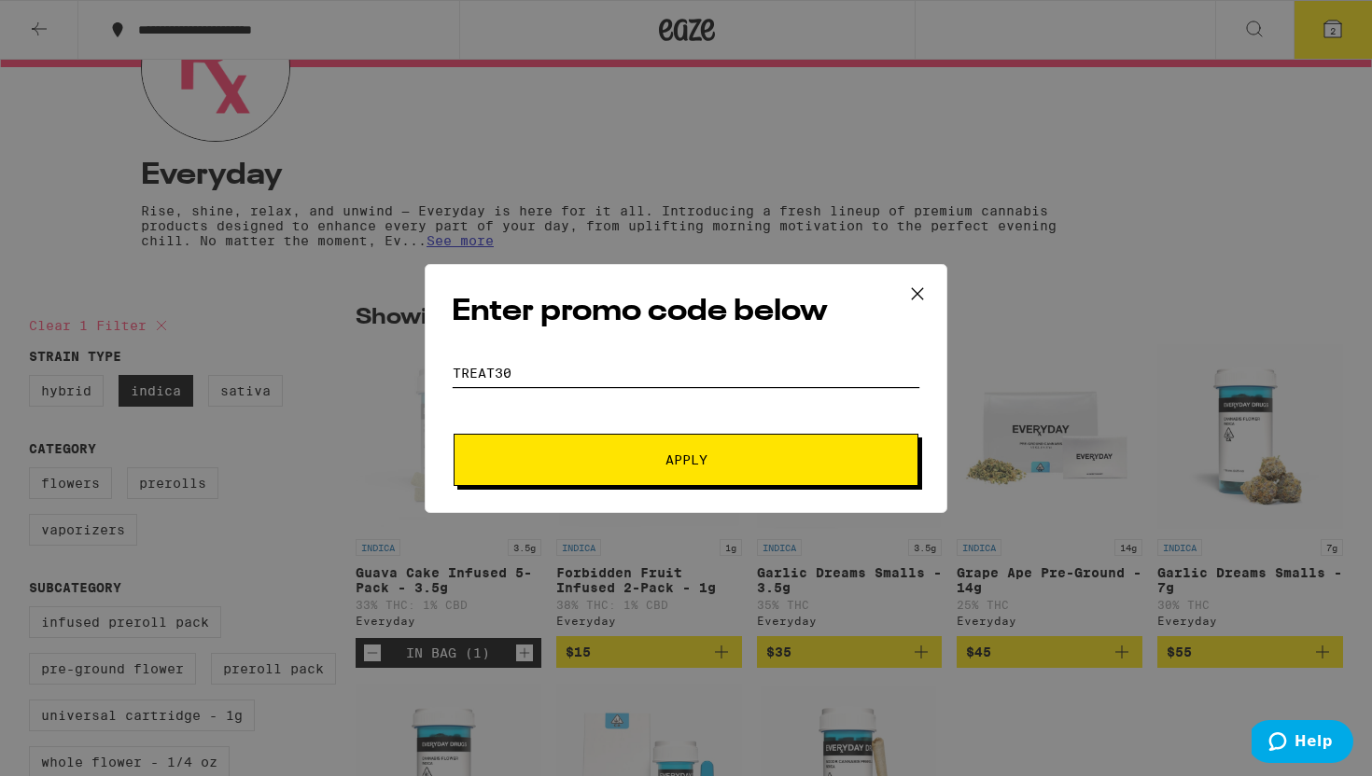
type input "treat30"
click at [621, 468] on button "Apply" at bounding box center [685, 460] width 465 height 52
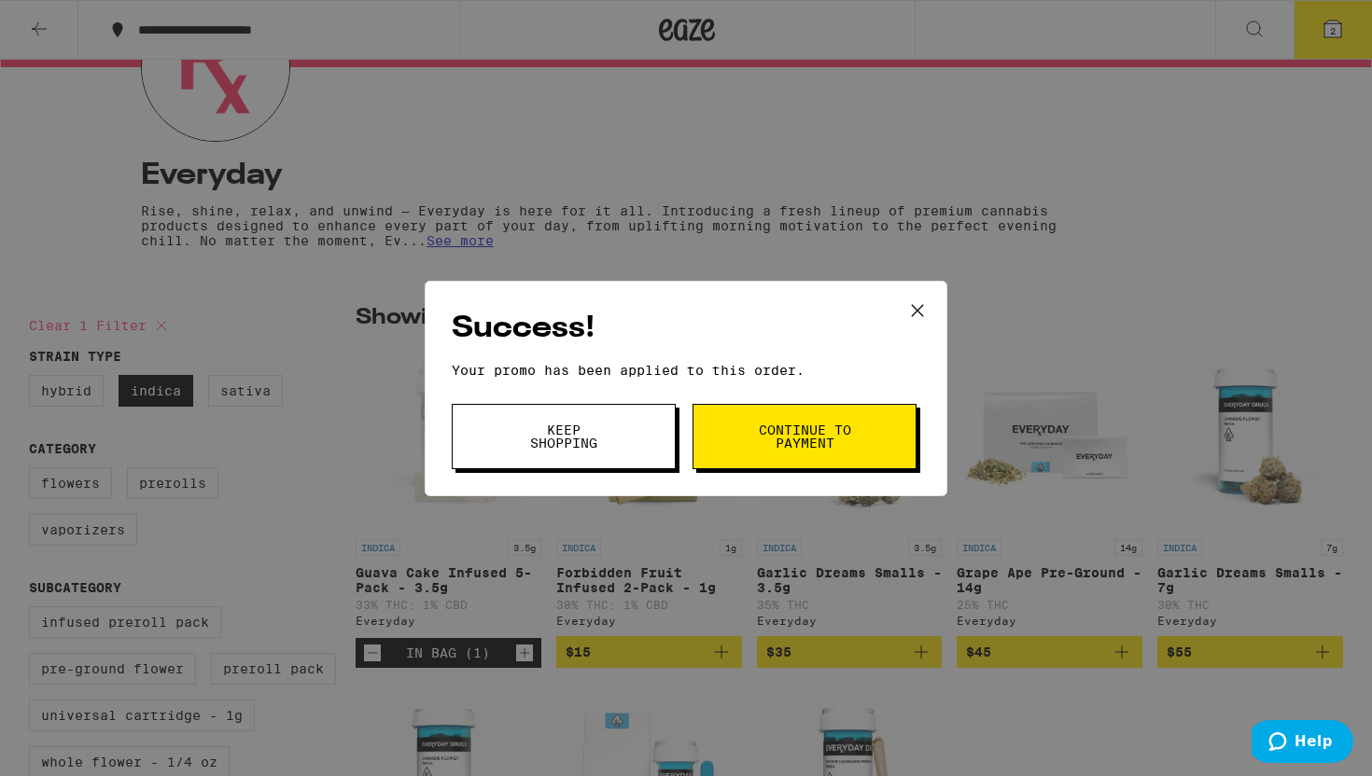
click at [912, 305] on icon at bounding box center [917, 311] width 28 height 28
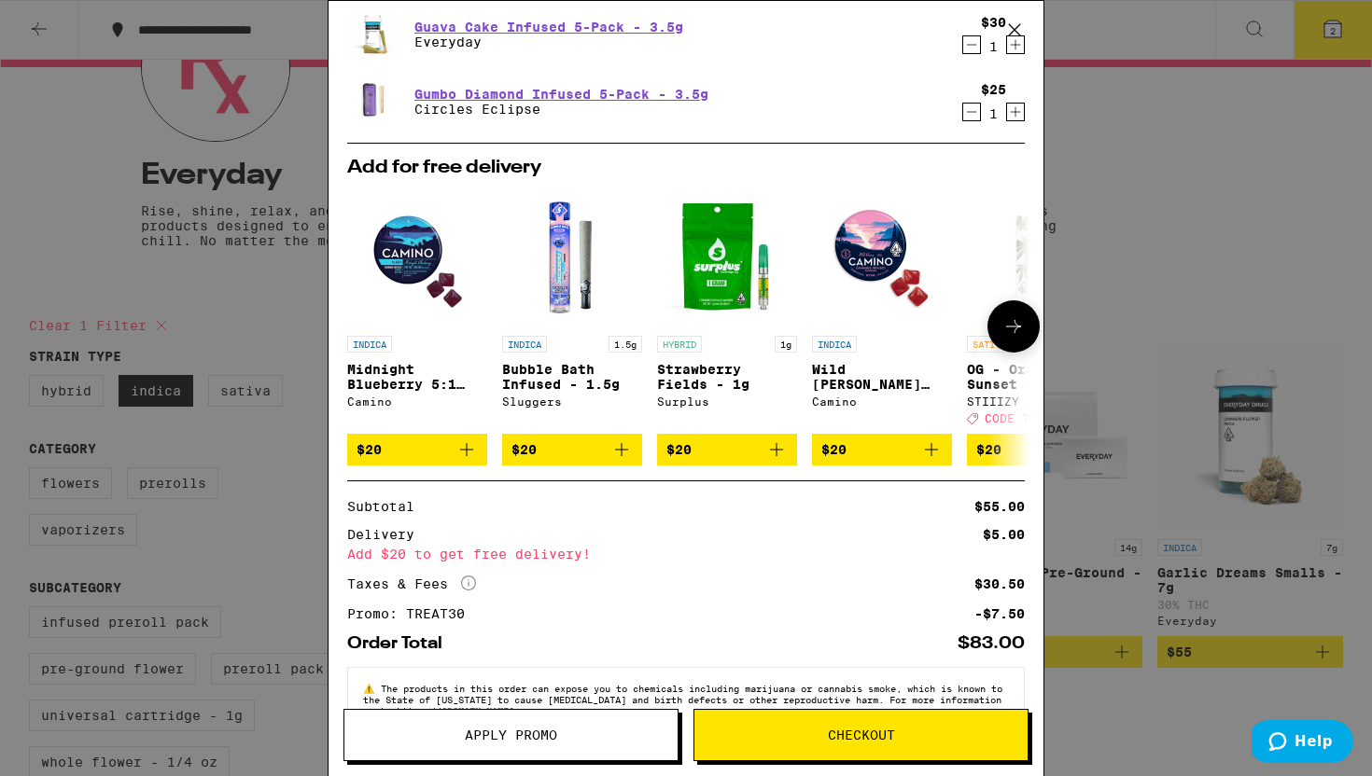
scroll to position [76, 0]
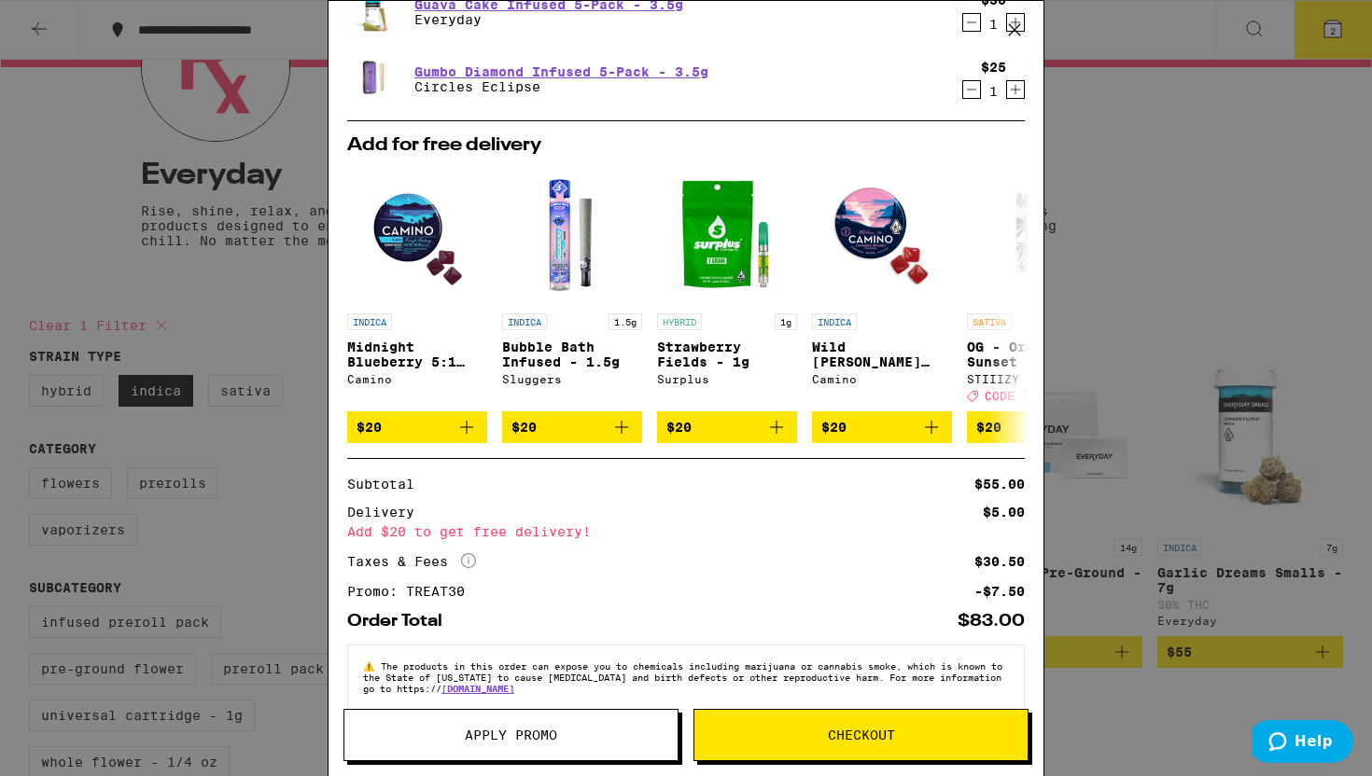
click at [871, 730] on span "Checkout" at bounding box center [861, 735] width 67 height 13
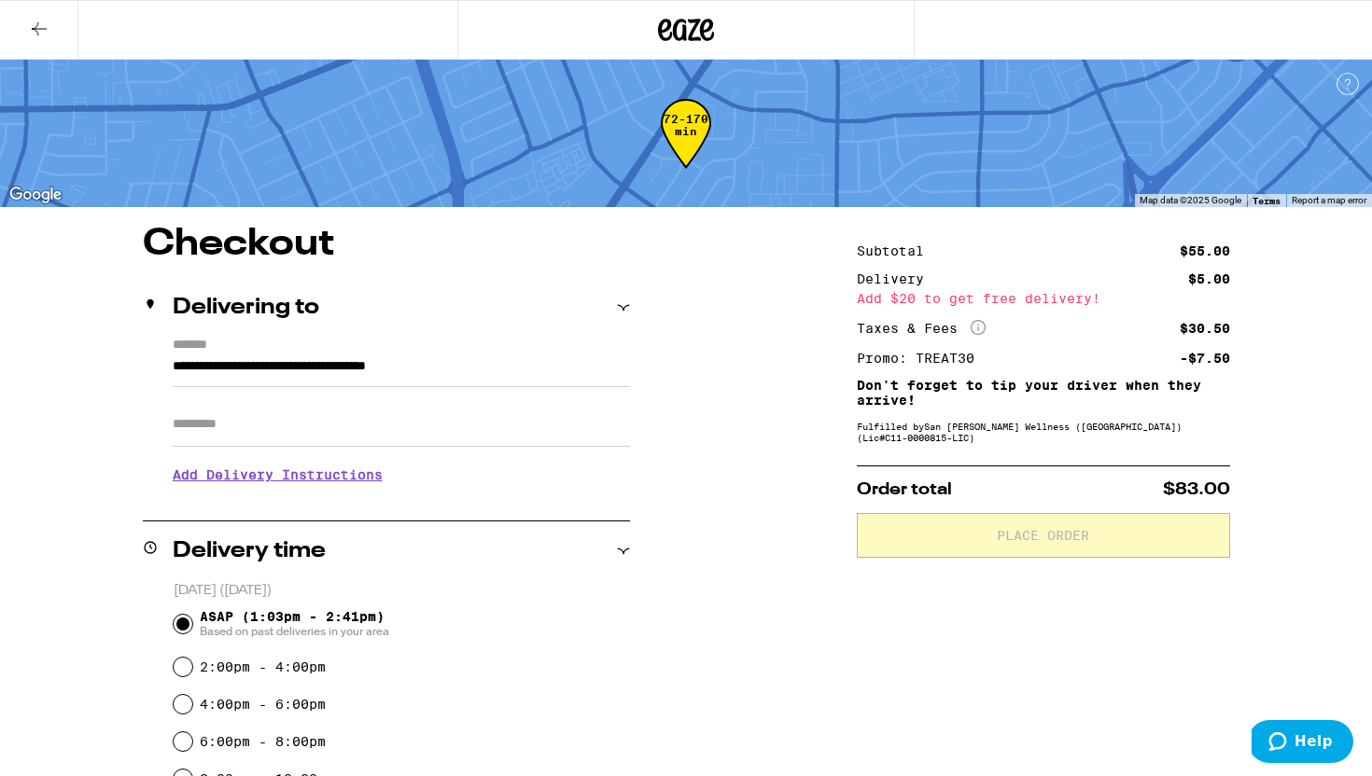
click at [437, 421] on input "Apt/Suite" at bounding box center [401, 424] width 457 height 45
type input "**********"
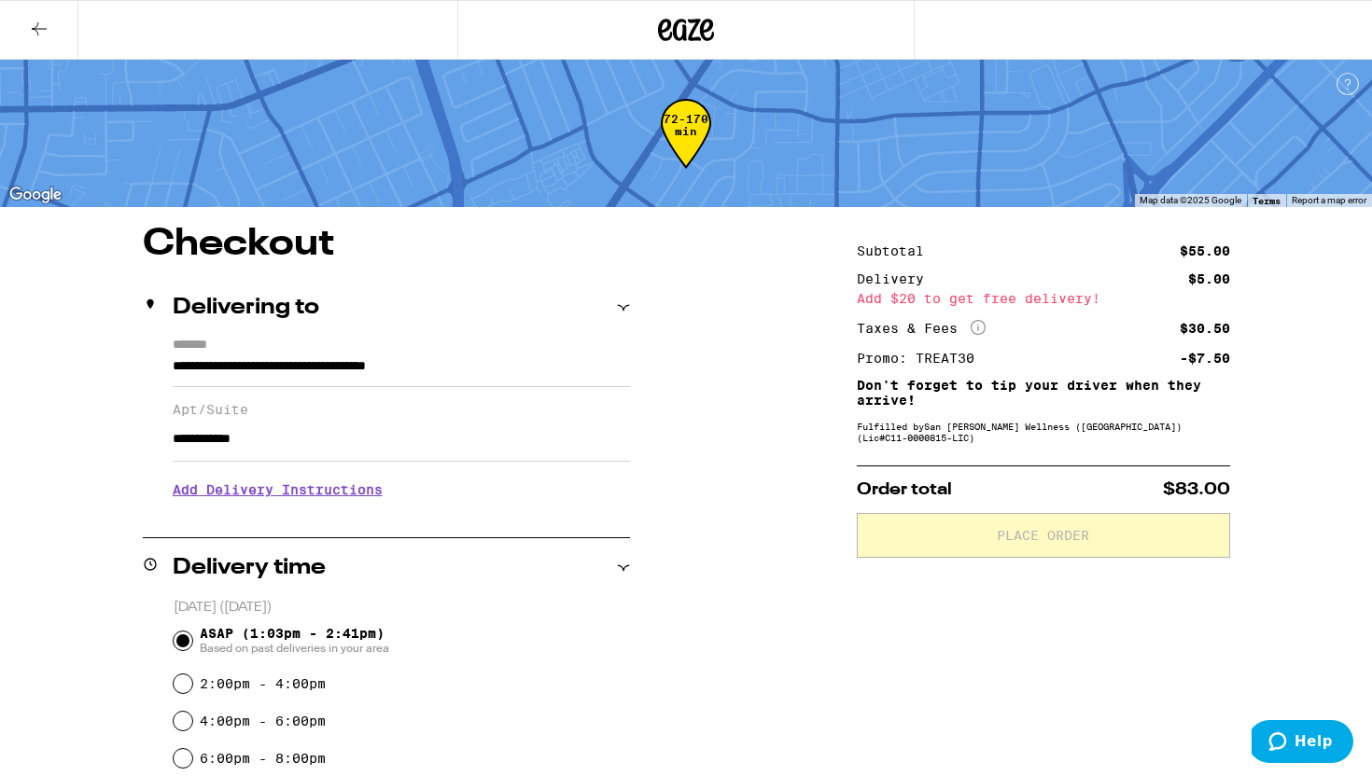
click at [299, 501] on h3 "Add Delivery Instructions" at bounding box center [401, 489] width 457 height 43
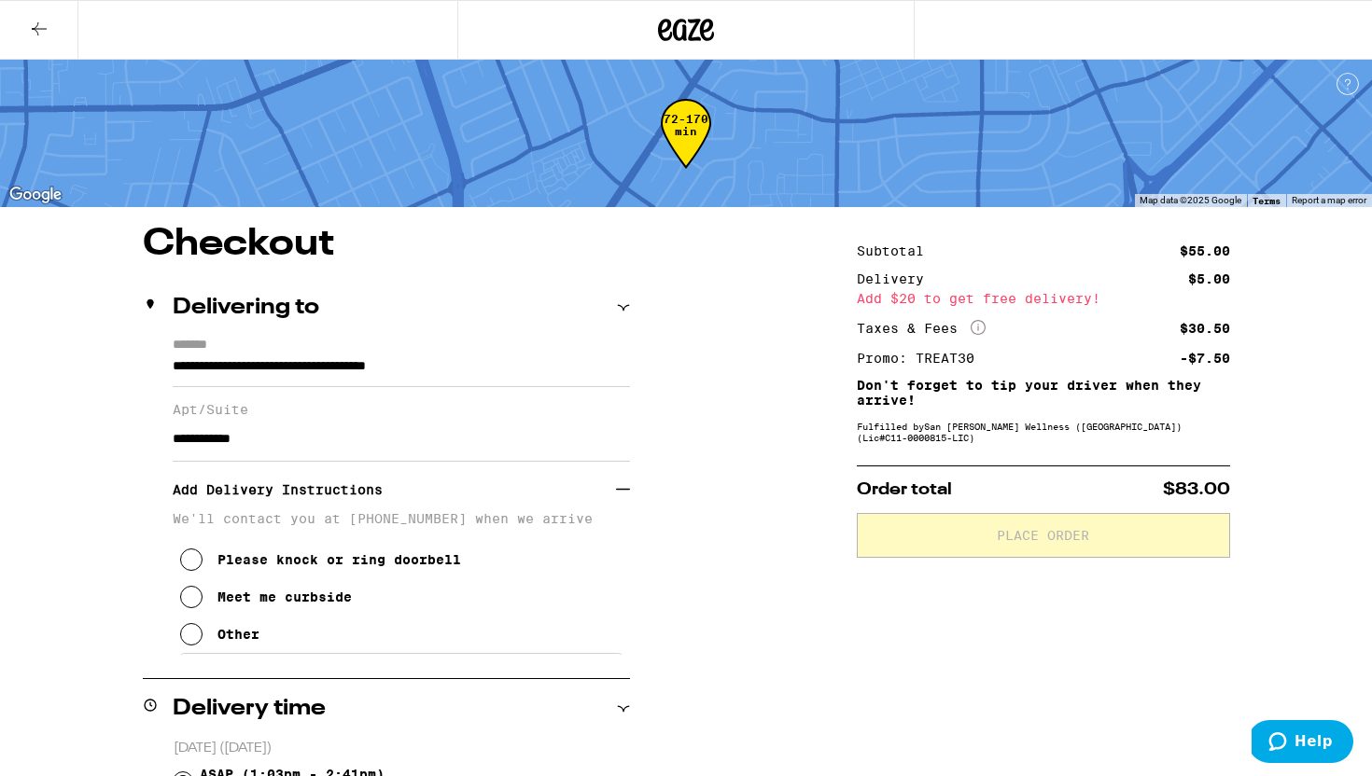
click at [235, 578] on button "Please knock or ring doorbell" at bounding box center [320, 559] width 281 height 37
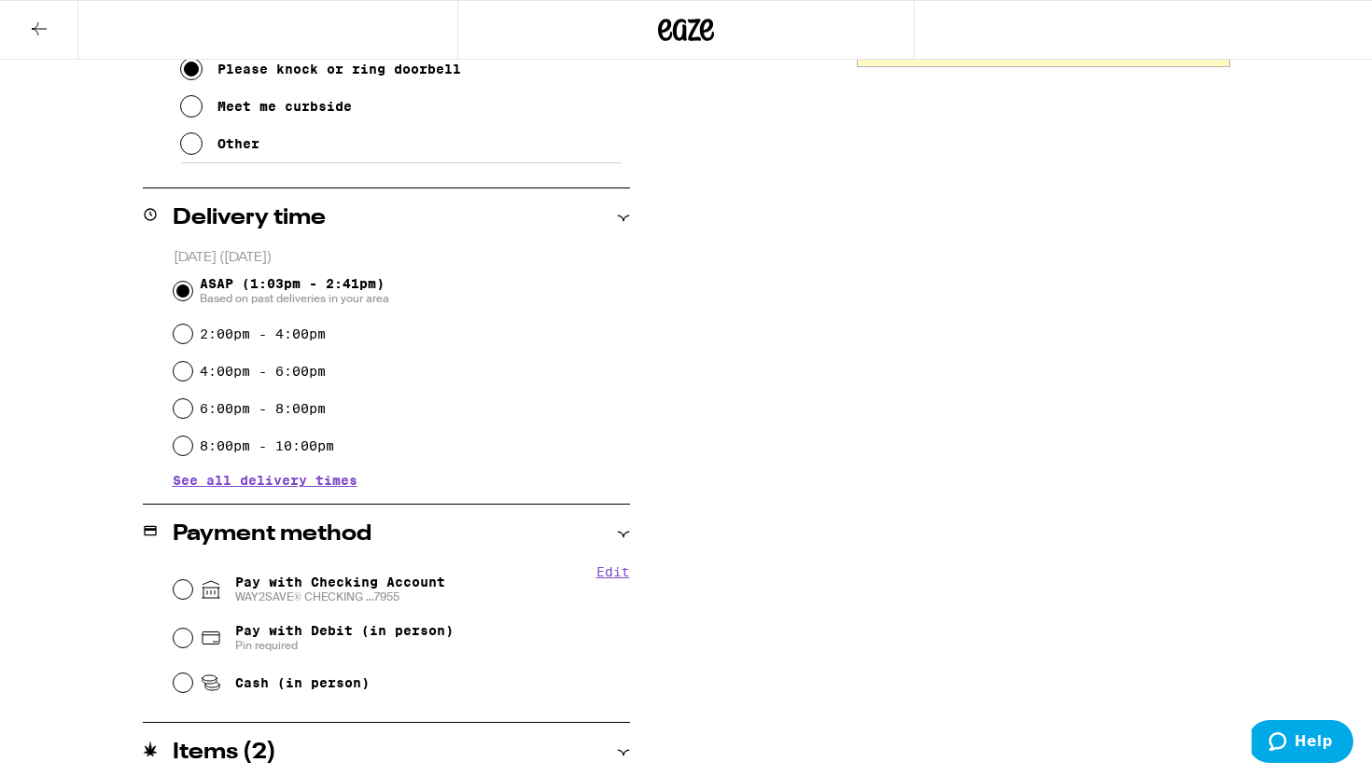
scroll to position [506, 0]
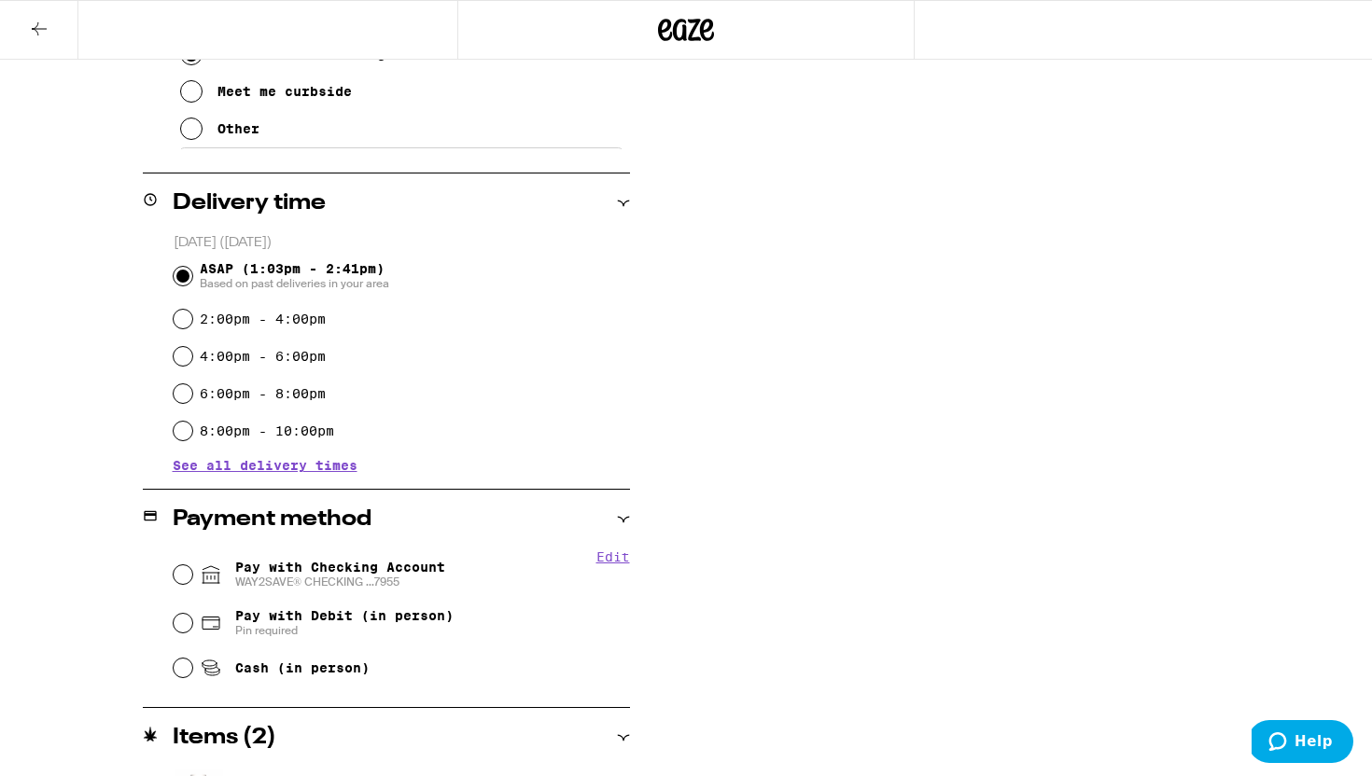
click at [285, 592] on div "Pay with Checking Account WAY2SAVE® CHECKING ...7955" at bounding box center [402, 574] width 456 height 49
click at [259, 578] on span "WAY2SAVE® CHECKING ...7955" at bounding box center [340, 582] width 210 height 15
click at [192, 578] on input "Pay with Checking Account WAY2SAVE® CHECKING ...7955" at bounding box center [183, 574] width 19 height 19
radio input "true"
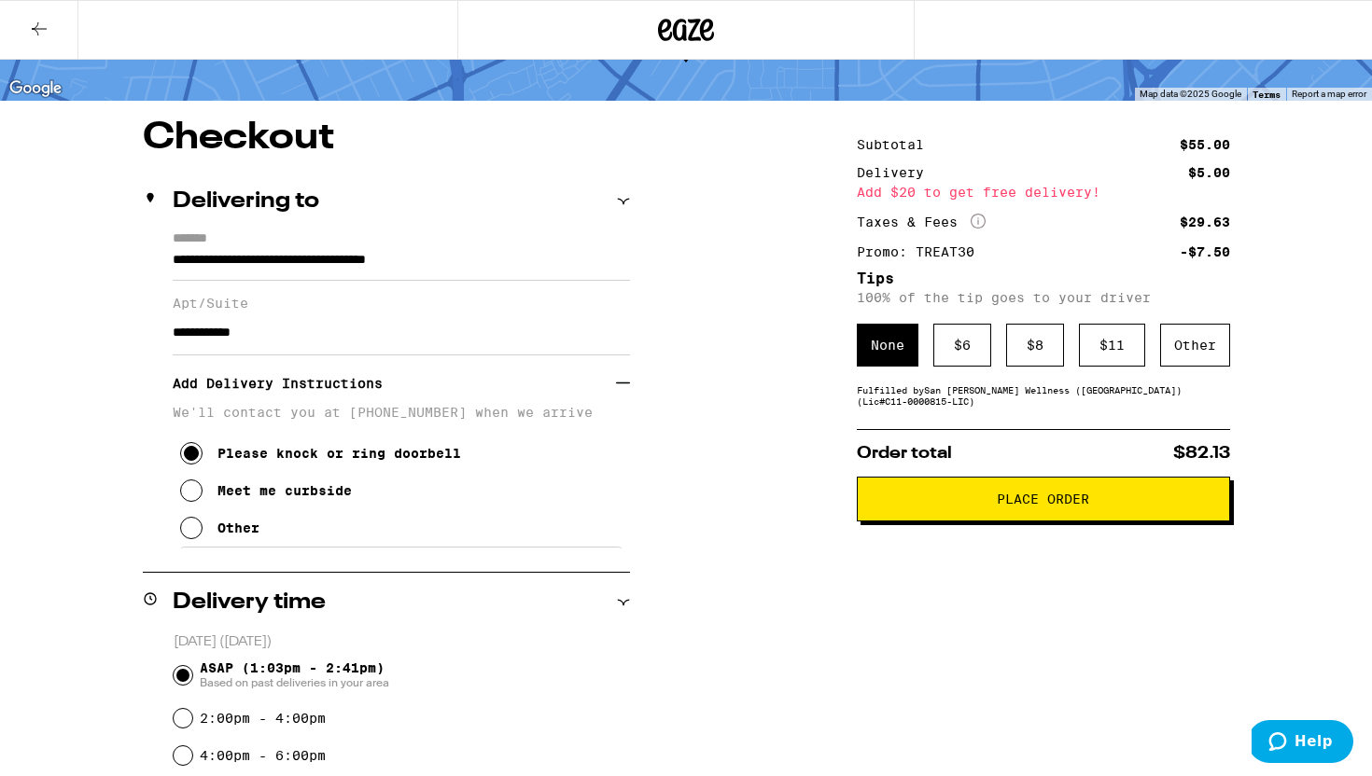
scroll to position [0, 0]
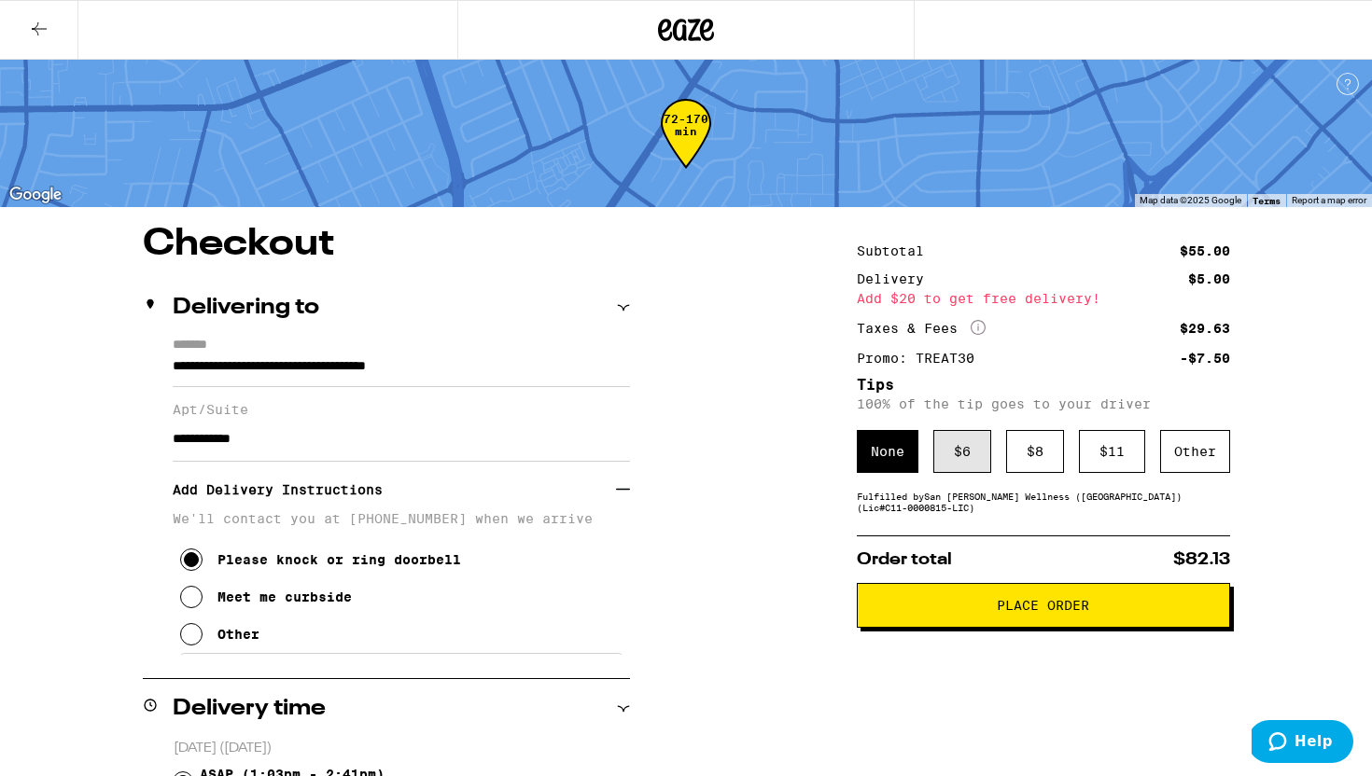
click at [962, 460] on div "$ 6" at bounding box center [962, 451] width 58 height 43
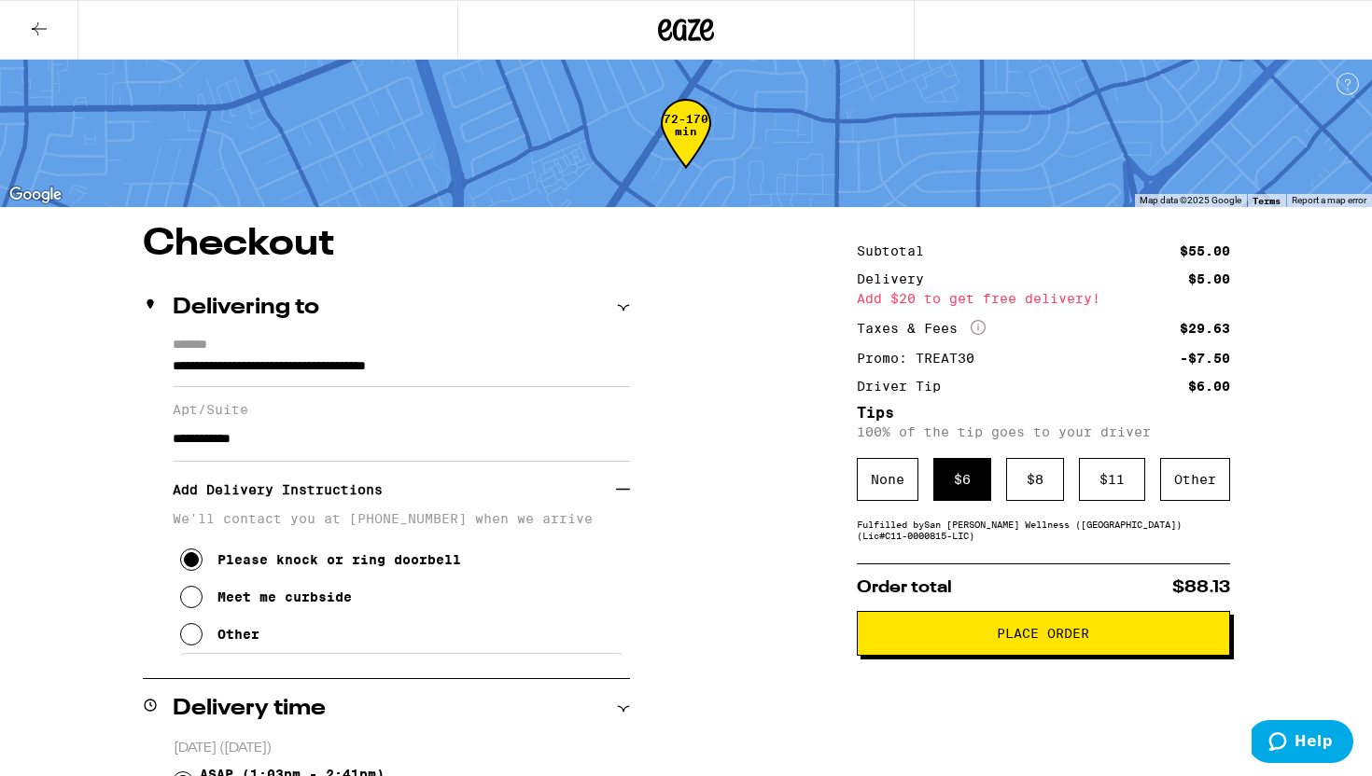
click at [1004, 649] on button "Place Order" at bounding box center [1042, 633] width 373 height 45
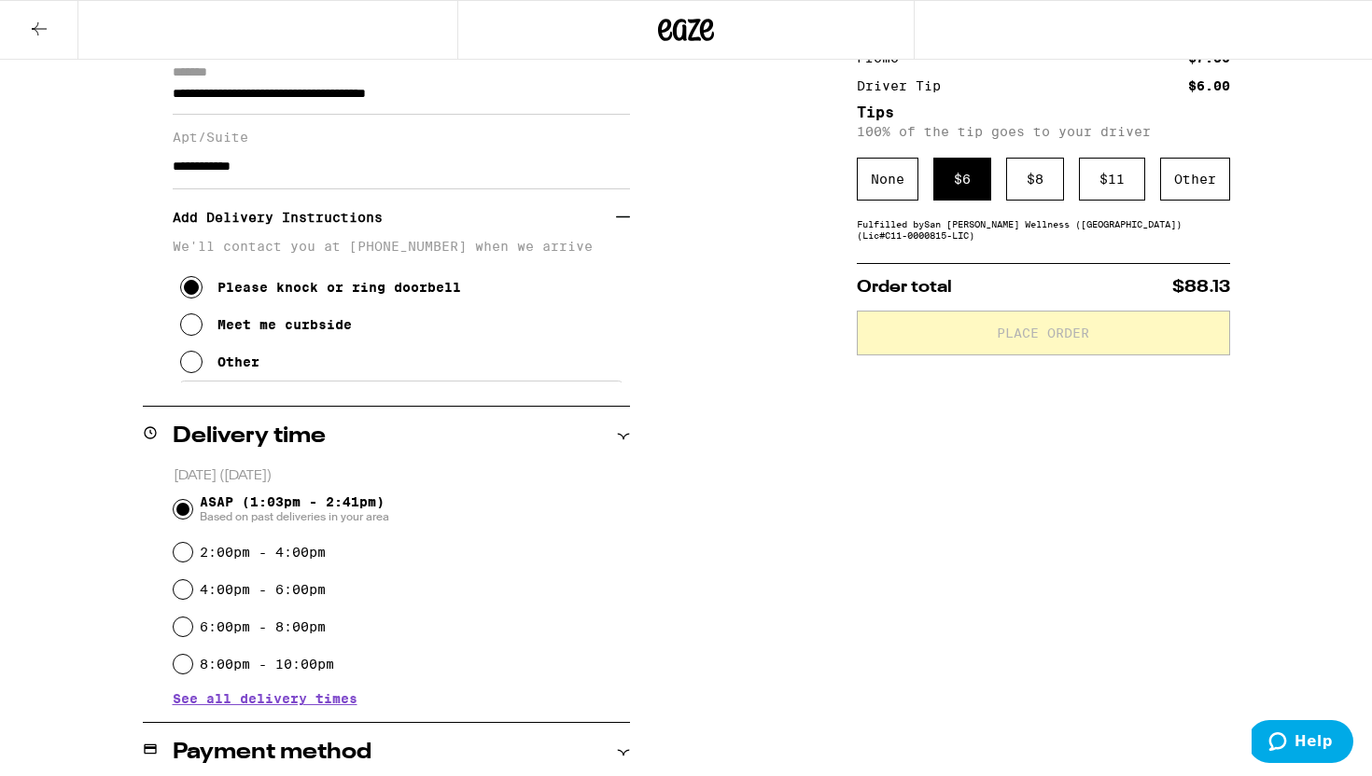
scroll to position [398, 0]
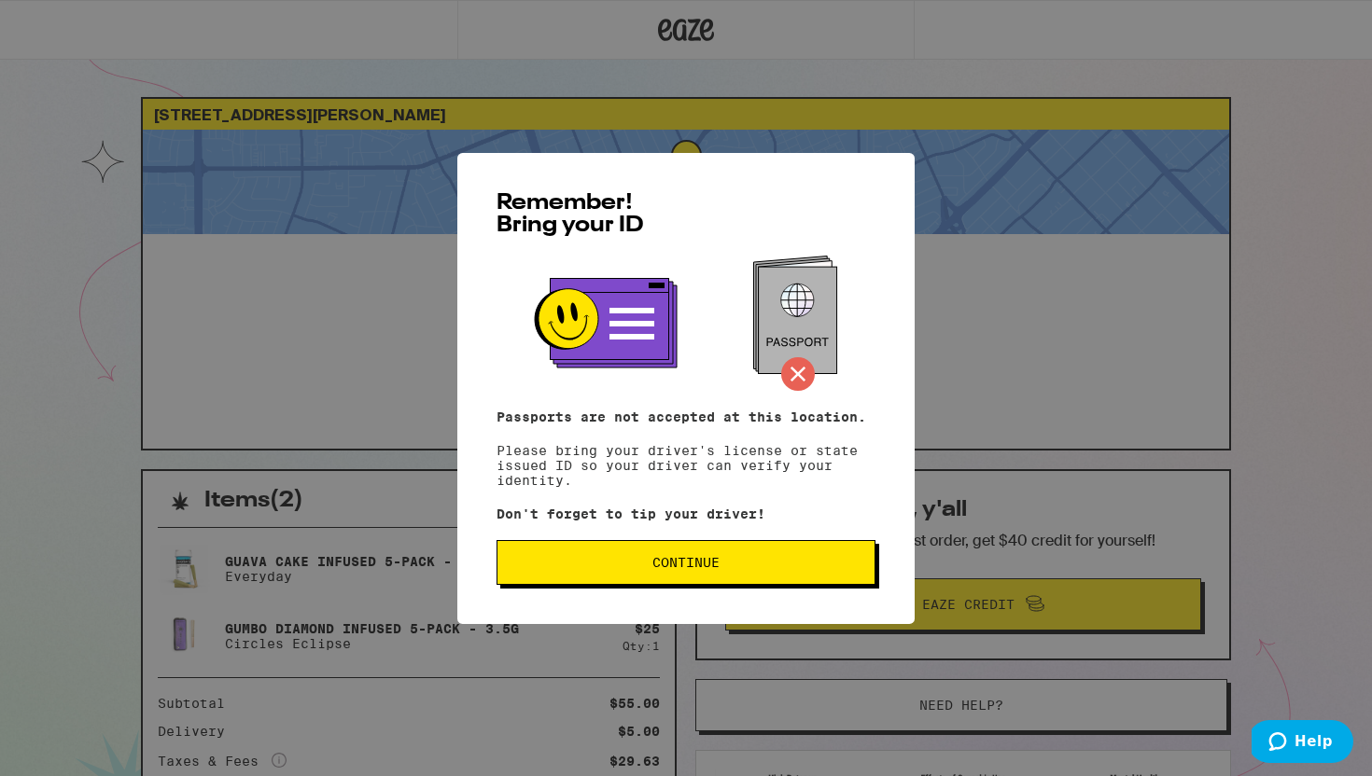
click at [654, 582] on button "Continue" at bounding box center [685, 562] width 379 height 45
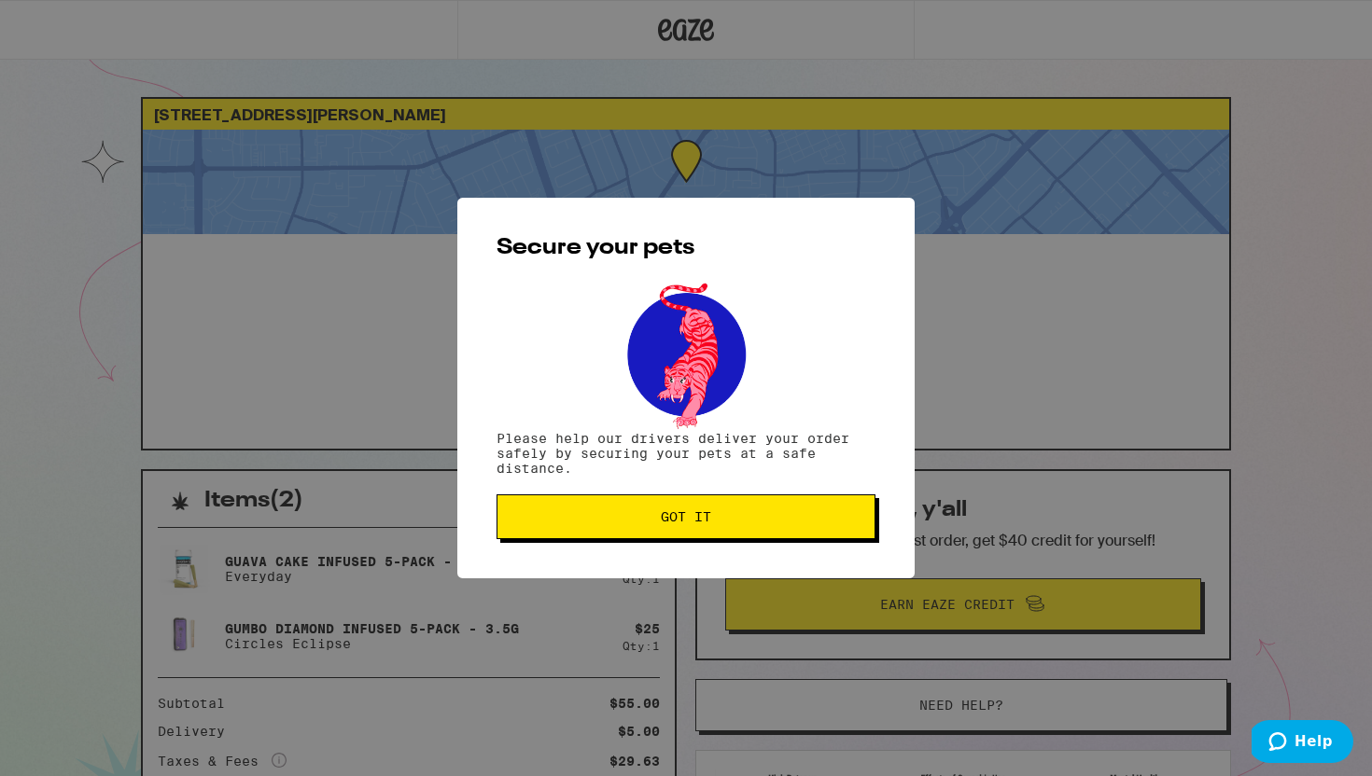
click at [617, 513] on button "Got it" at bounding box center [685, 516] width 379 height 45
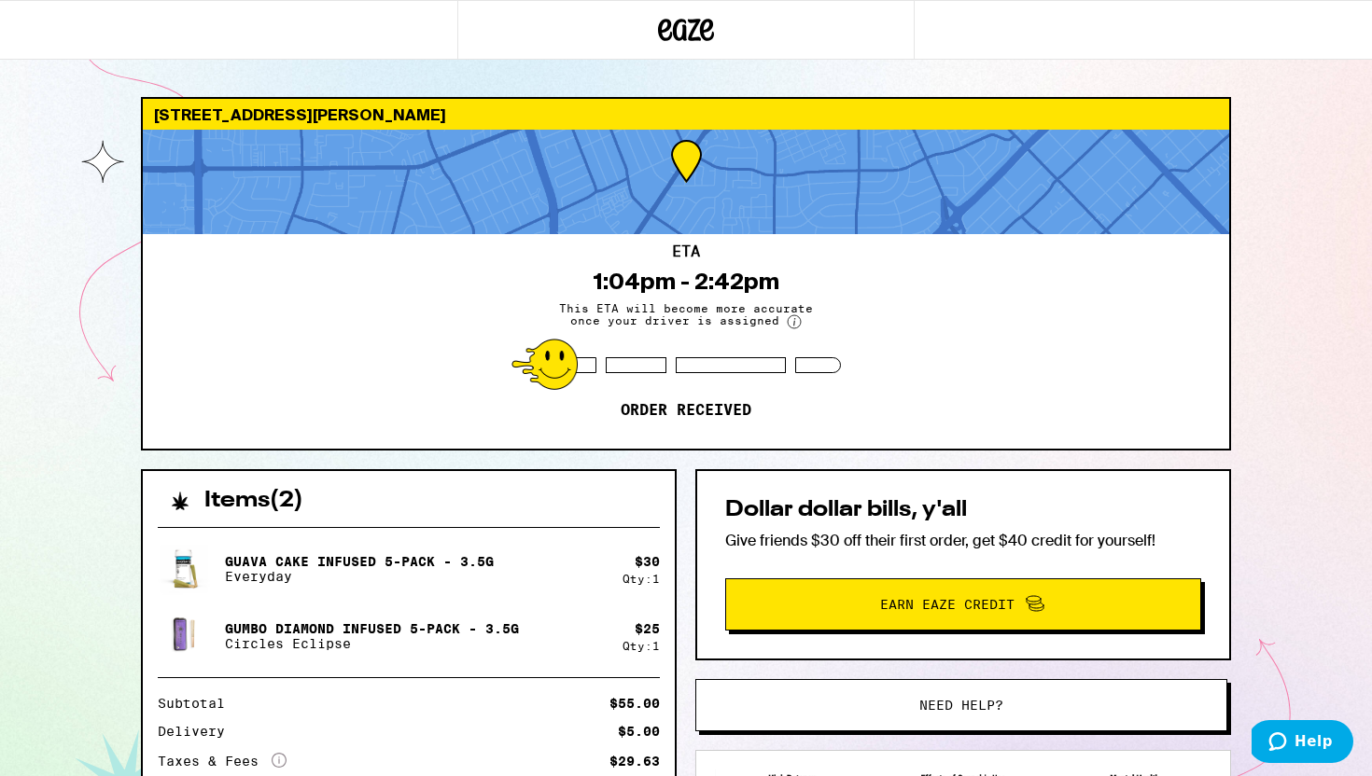
click at [686, 35] on icon at bounding box center [686, 30] width 56 height 34
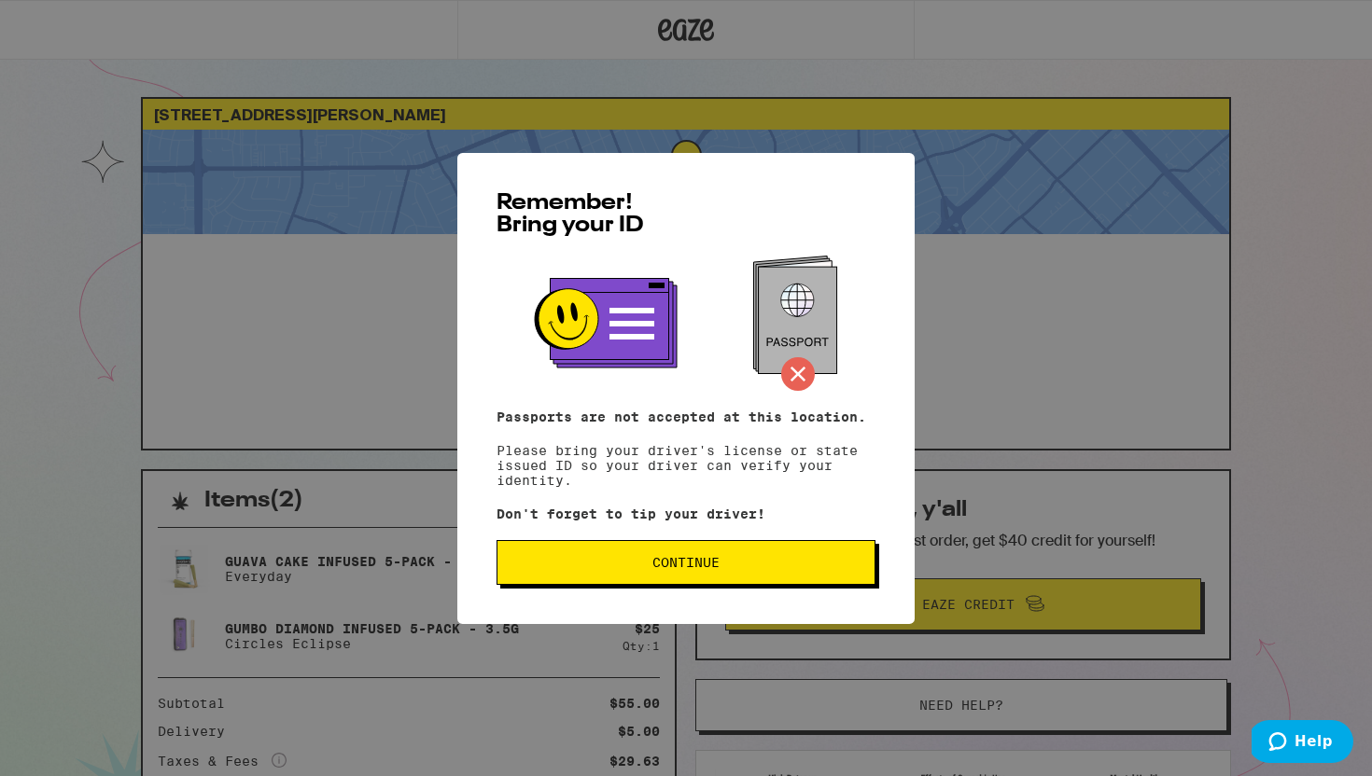
click at [700, 562] on span "Continue" at bounding box center [685, 562] width 67 height 13
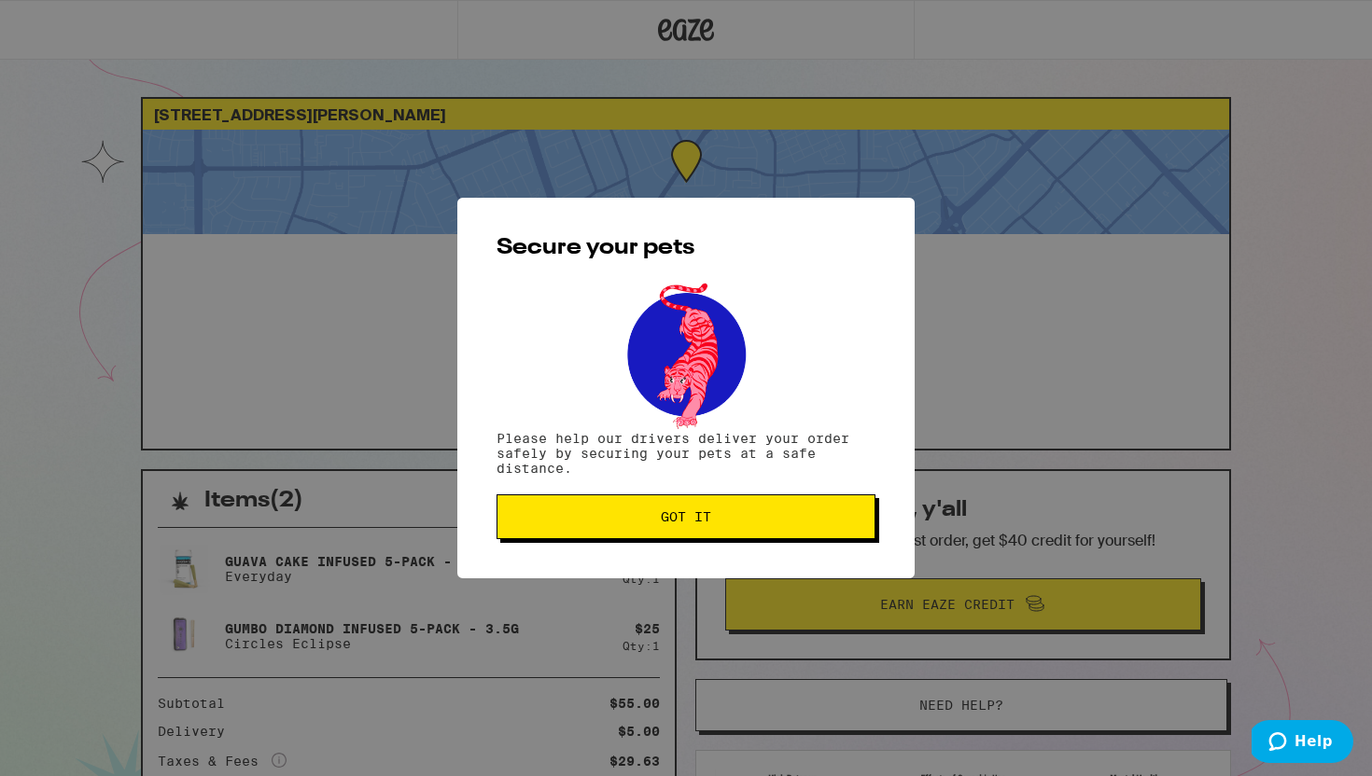
click at [700, 562] on div "Secure your pets Please help our drivers deliver your order safely by securing …" at bounding box center [685, 388] width 457 height 381
click at [676, 531] on button "Got it" at bounding box center [685, 516] width 379 height 45
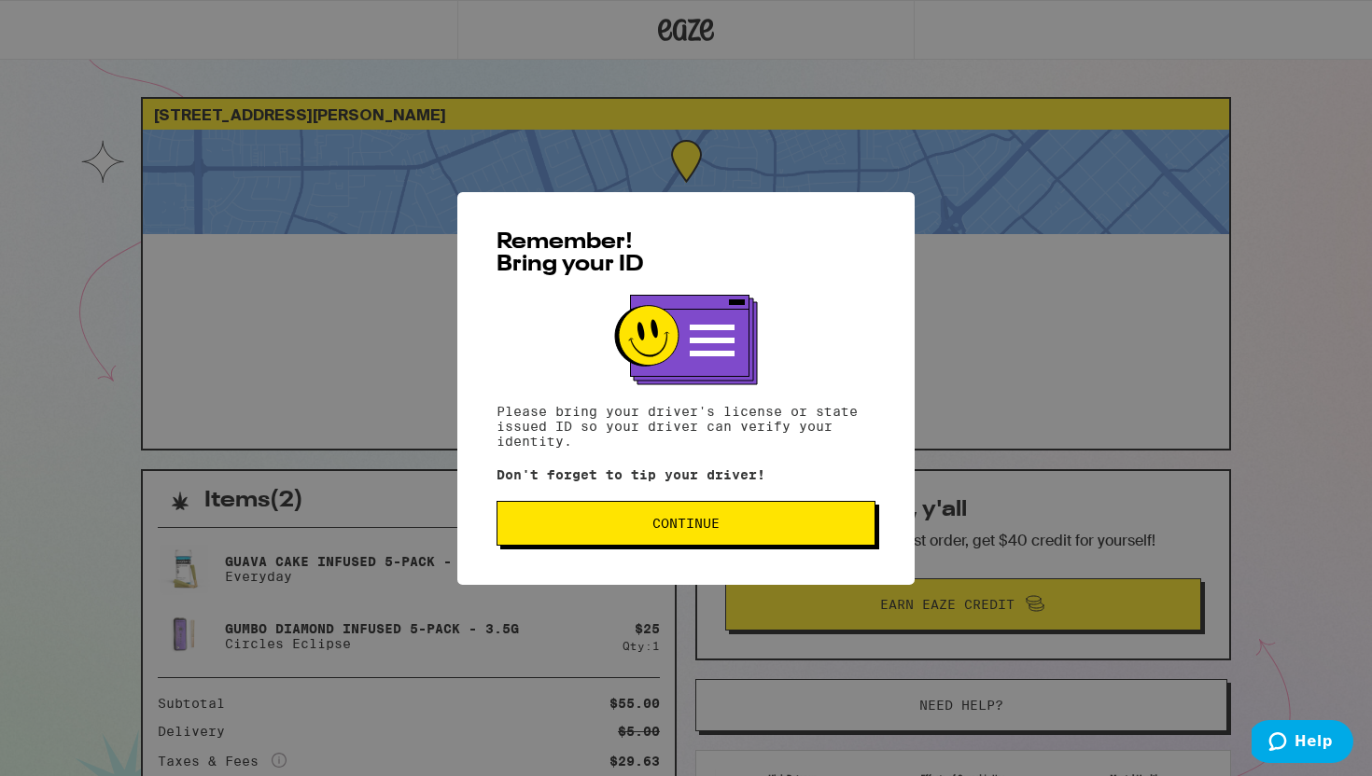
click at [589, 530] on span "Continue" at bounding box center [685, 523] width 347 height 13
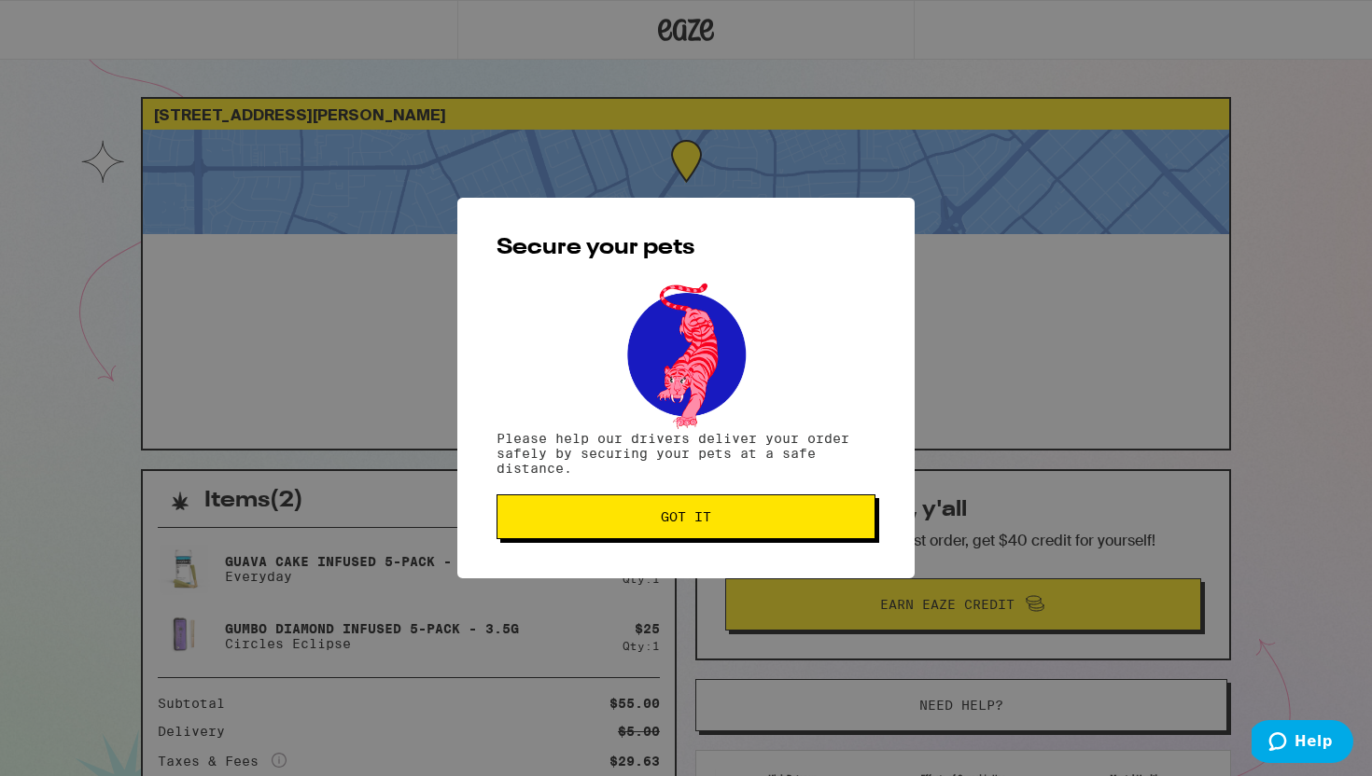
click at [589, 531] on button "Got it" at bounding box center [685, 516] width 379 height 45
